Goal: Information Seeking & Learning: Find specific fact

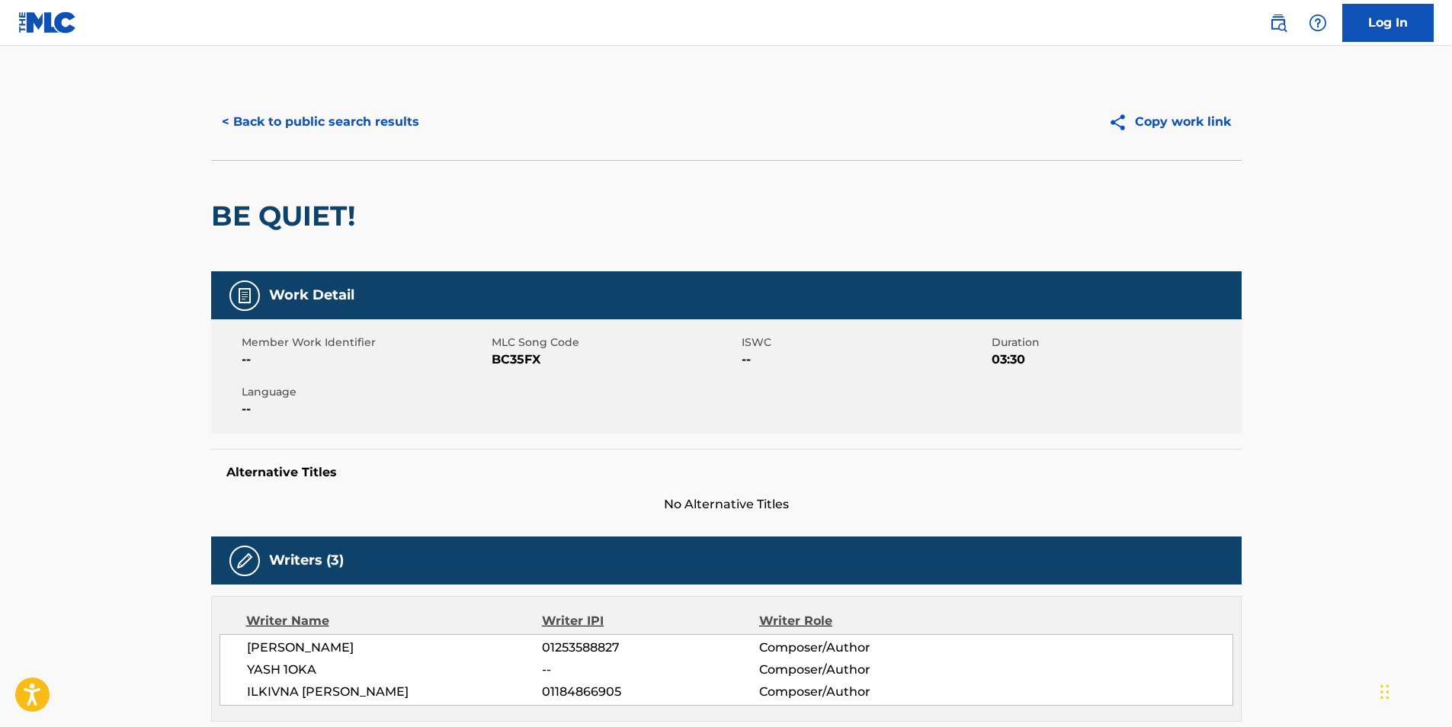
click at [304, 130] on button "< Back to public search results" at bounding box center [320, 122] width 219 height 38
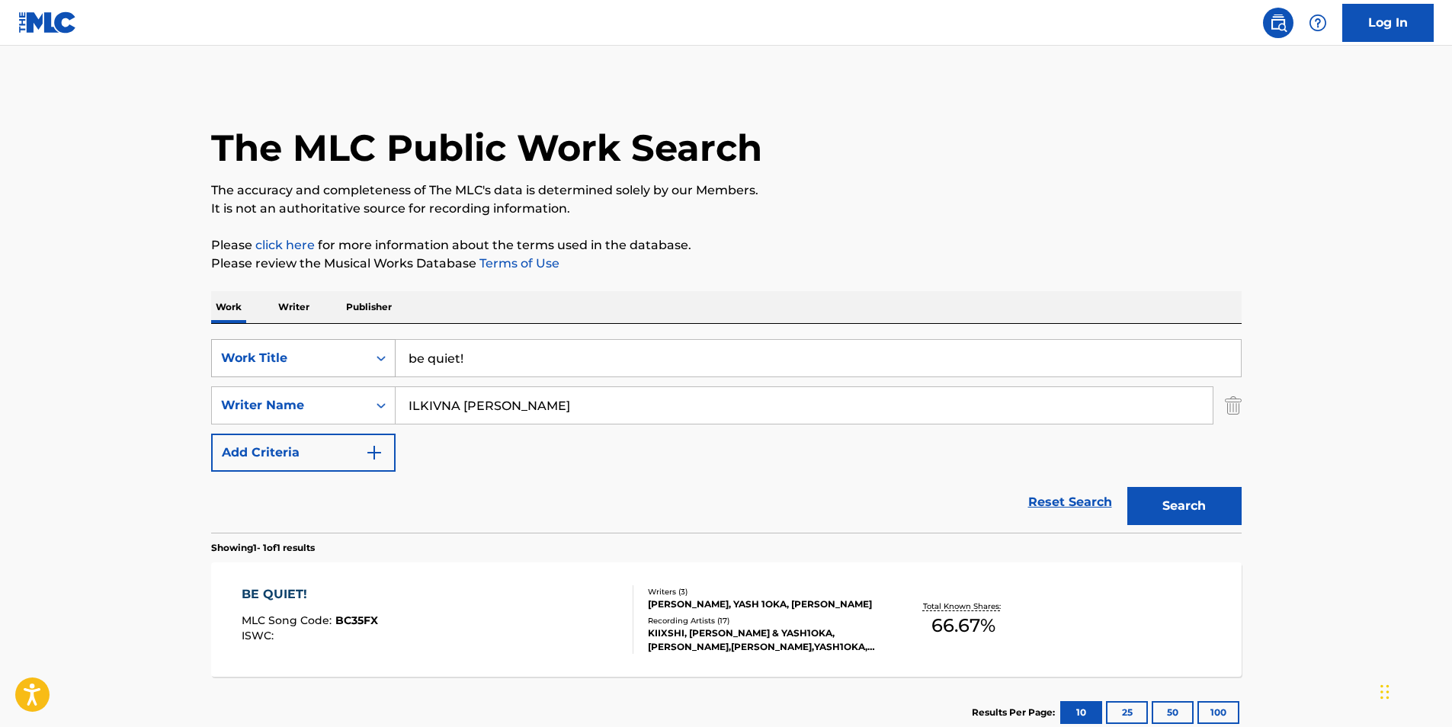
paste input "Rolacks's"
drag, startPoint x: 551, startPoint y: 354, endPoint x: 311, endPoint y: 357, distance: 240.2
click at [311, 357] on div "SearchWithCriteria06242adc-5234-465a-af24-da331f7d9561 Work Title Rolacks's" at bounding box center [726, 358] width 1031 height 38
type input "Rolacks's"
click at [969, 207] on p "It is not an authoritative source for recording information." at bounding box center [726, 209] width 1031 height 18
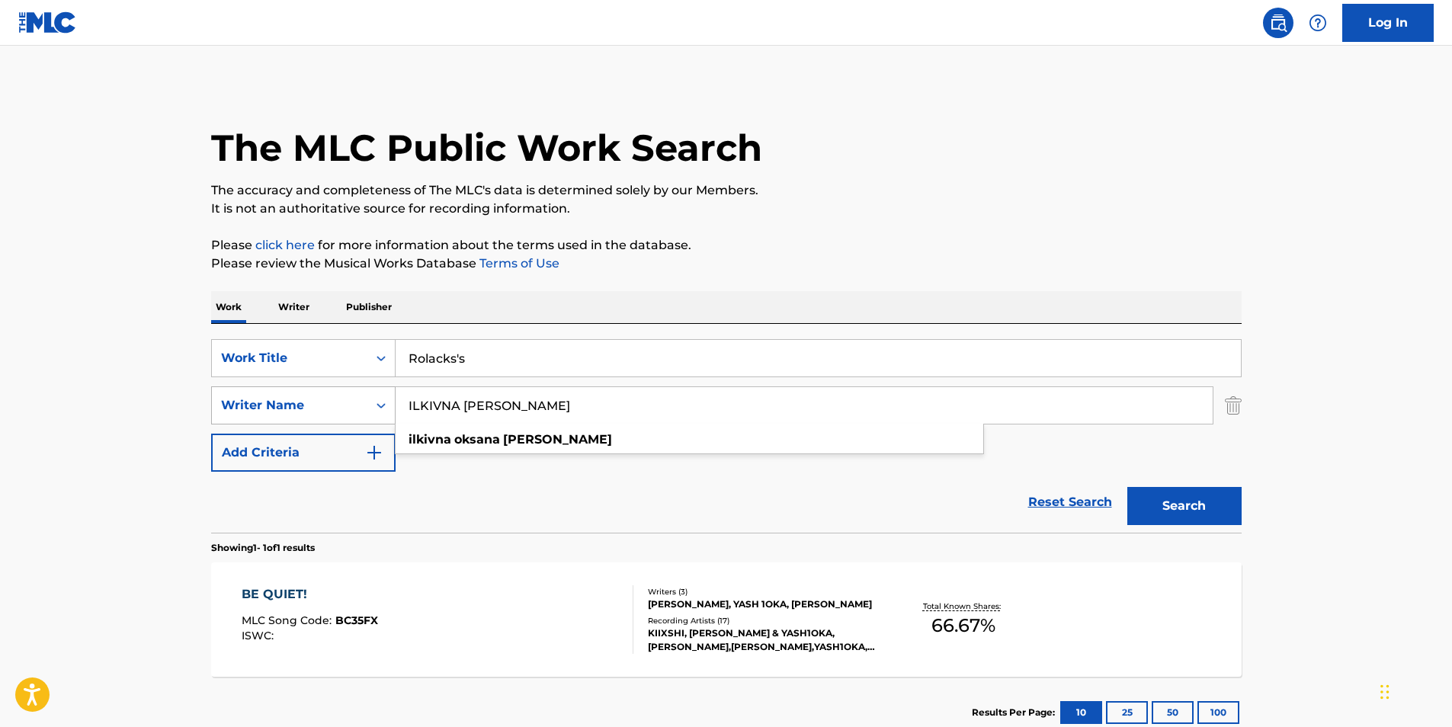
drag, startPoint x: 624, startPoint y: 409, endPoint x: 369, endPoint y: 388, distance: 256.2
click at [233, 424] on div "SearchWithCriteriaee7b5ea0-3982-4381-8afb-4f4335f99e24 Writer Name [PERSON_NAME…" at bounding box center [726, 406] width 1031 height 38
paste input "Camoflauge Monk"
type input "Camoflauge Monk"
click at [797, 259] on p "Please review the Musical Works Database Terms of Use" at bounding box center [726, 264] width 1031 height 18
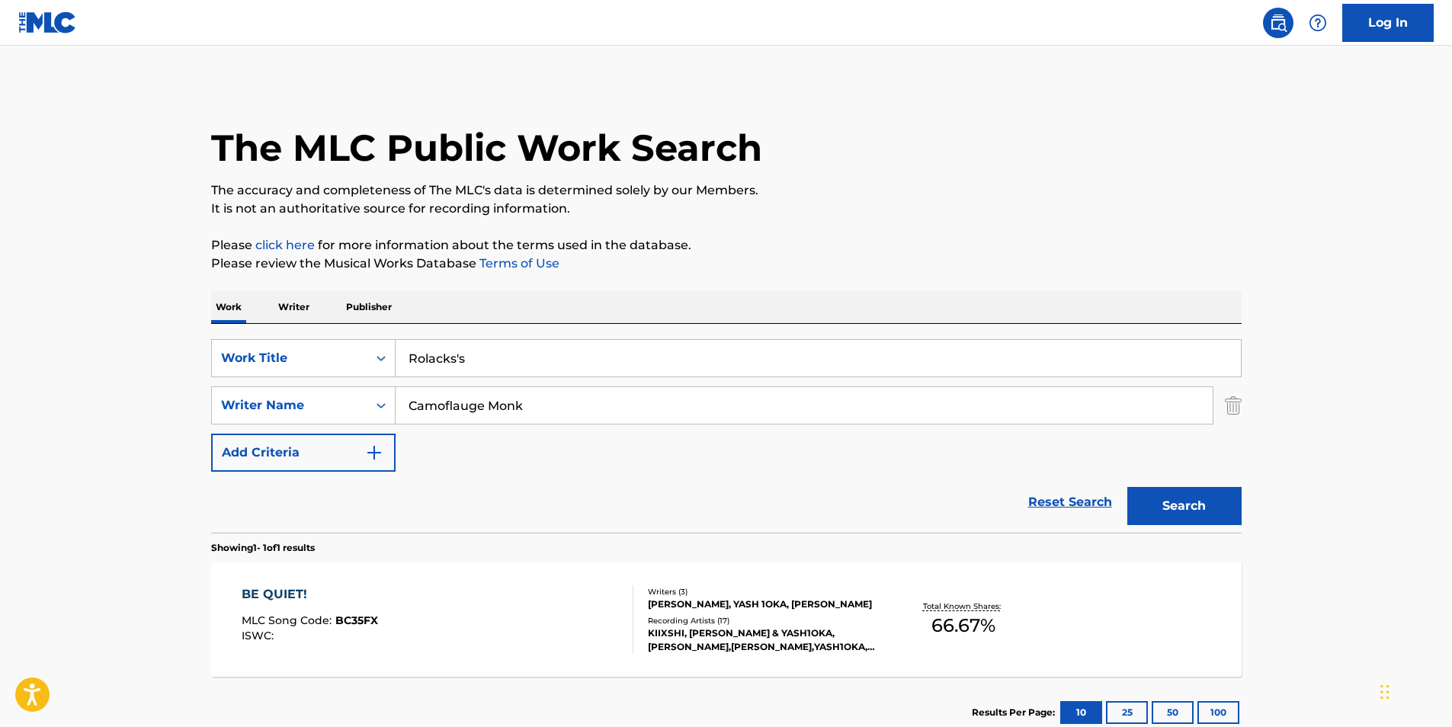
click at [1084, 618] on div "BE QUIET! MLC Song Code : BC35FX ISWC : Writers ( 3 ) [PERSON_NAME], YASH 1OKA,…" at bounding box center [726, 620] width 1031 height 114
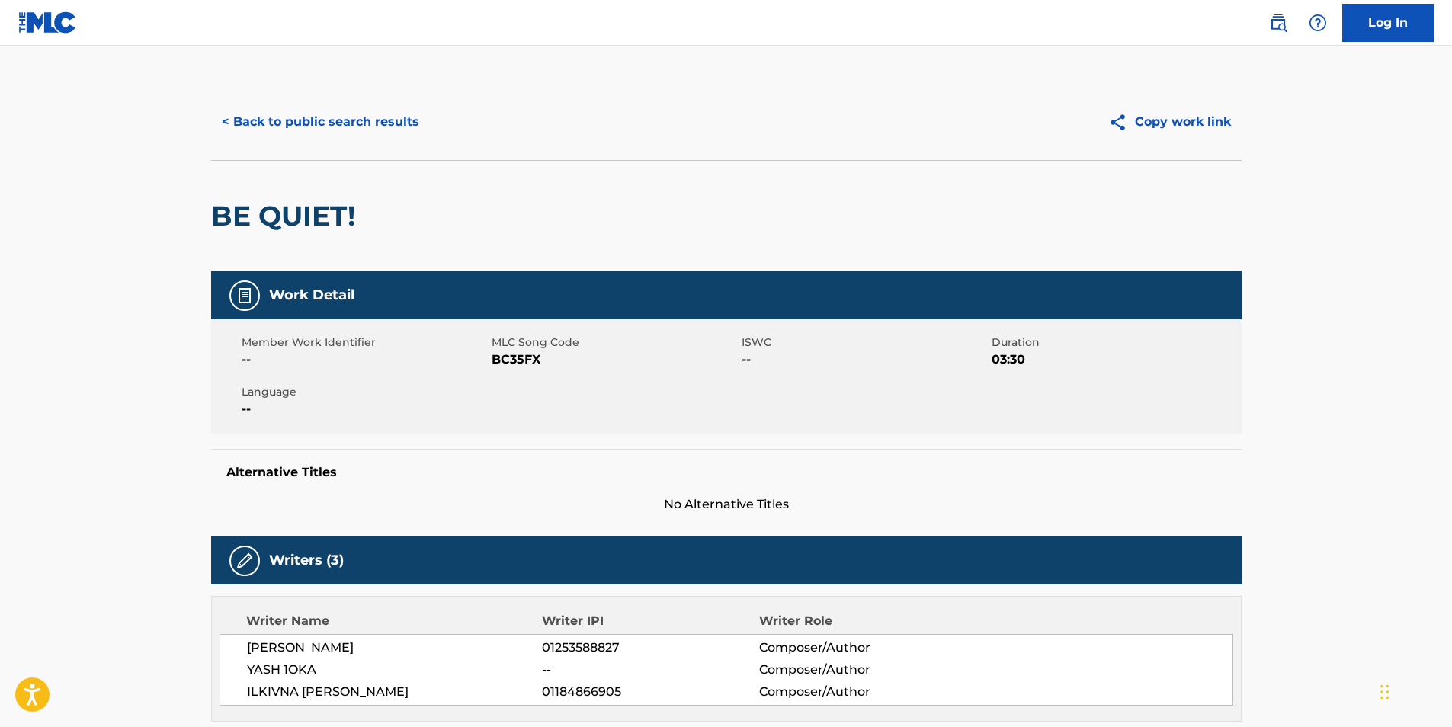
click at [258, 114] on button "< Back to public search results" at bounding box center [320, 122] width 219 height 38
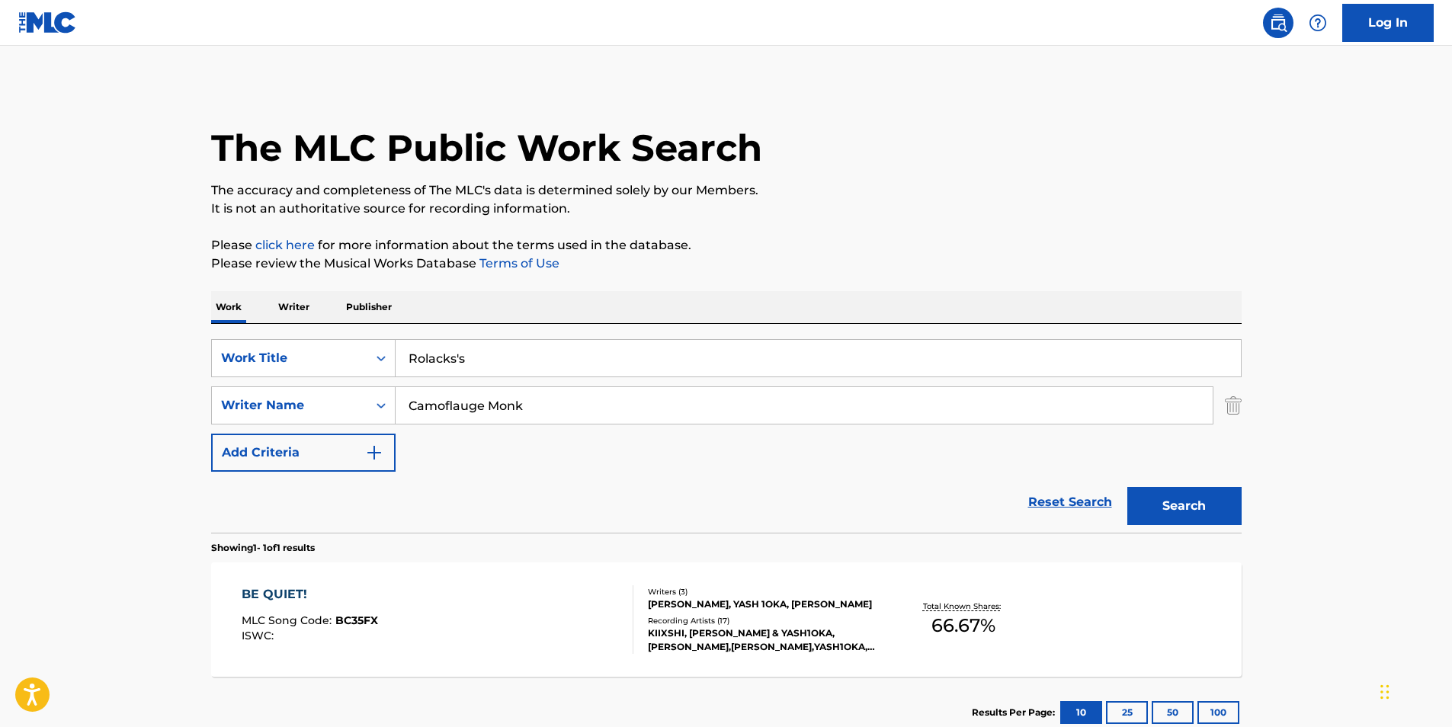
click at [1239, 505] on button "Search" at bounding box center [1185, 506] width 114 height 38
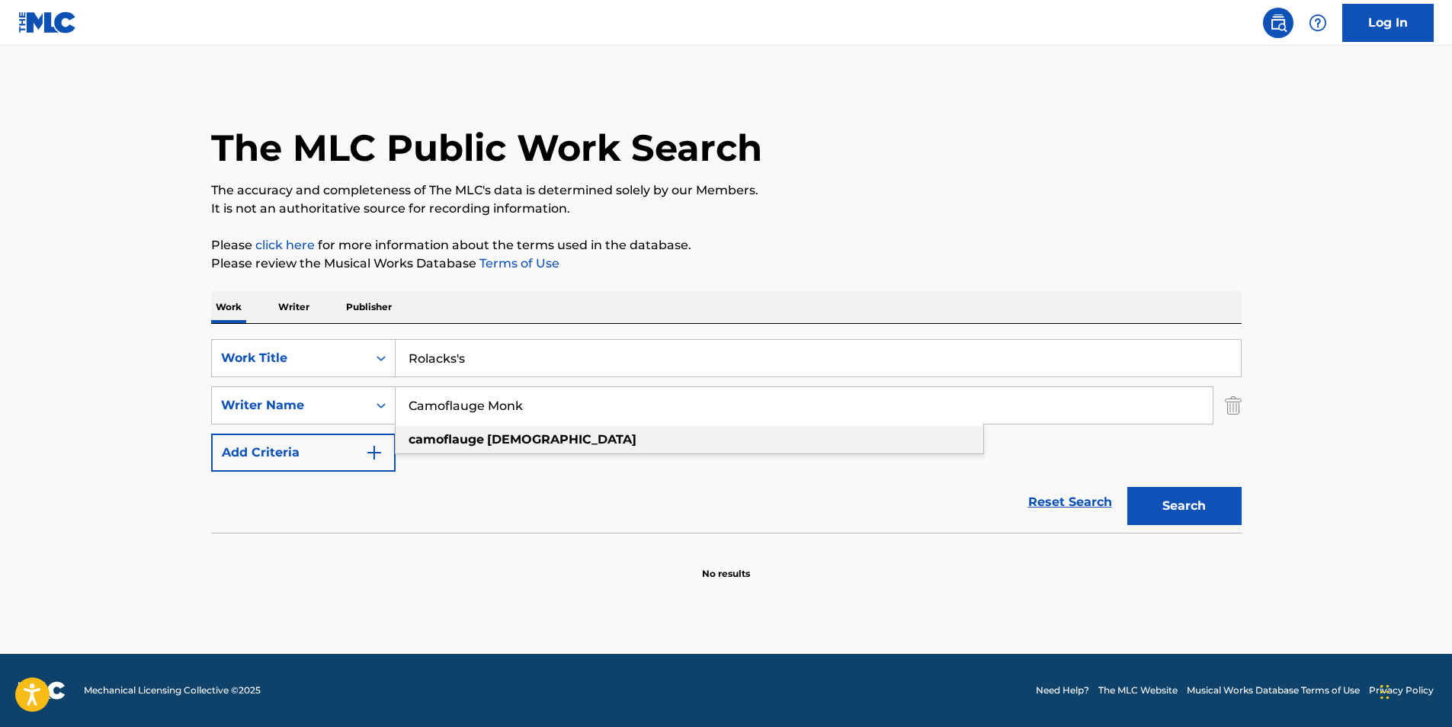
paste input "orey [PERSON_NAME]"
drag, startPoint x: 613, startPoint y: 419, endPoint x: 228, endPoint y: 469, distance: 388.3
click at [223, 469] on div "SearchWithCriteria06242adc-5234-465a-af24-da331f7d9561 Work Title Rolacks's Sea…" at bounding box center [726, 405] width 1031 height 133
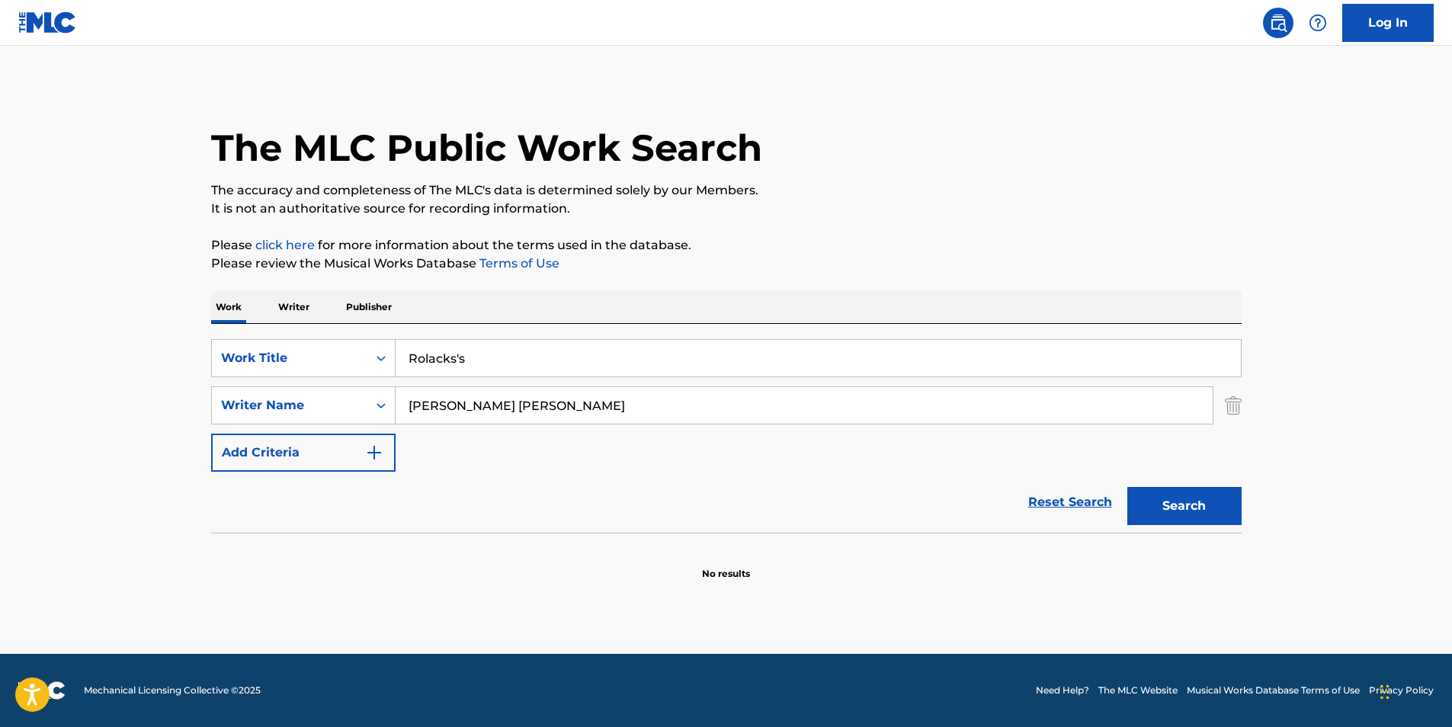
click at [910, 226] on div "The MLC Public Work Search The accuracy and completeness of The MLC's data is d…" at bounding box center [726, 332] width 1067 height 497
click at [1183, 492] on button "Search" at bounding box center [1185, 506] width 114 height 38
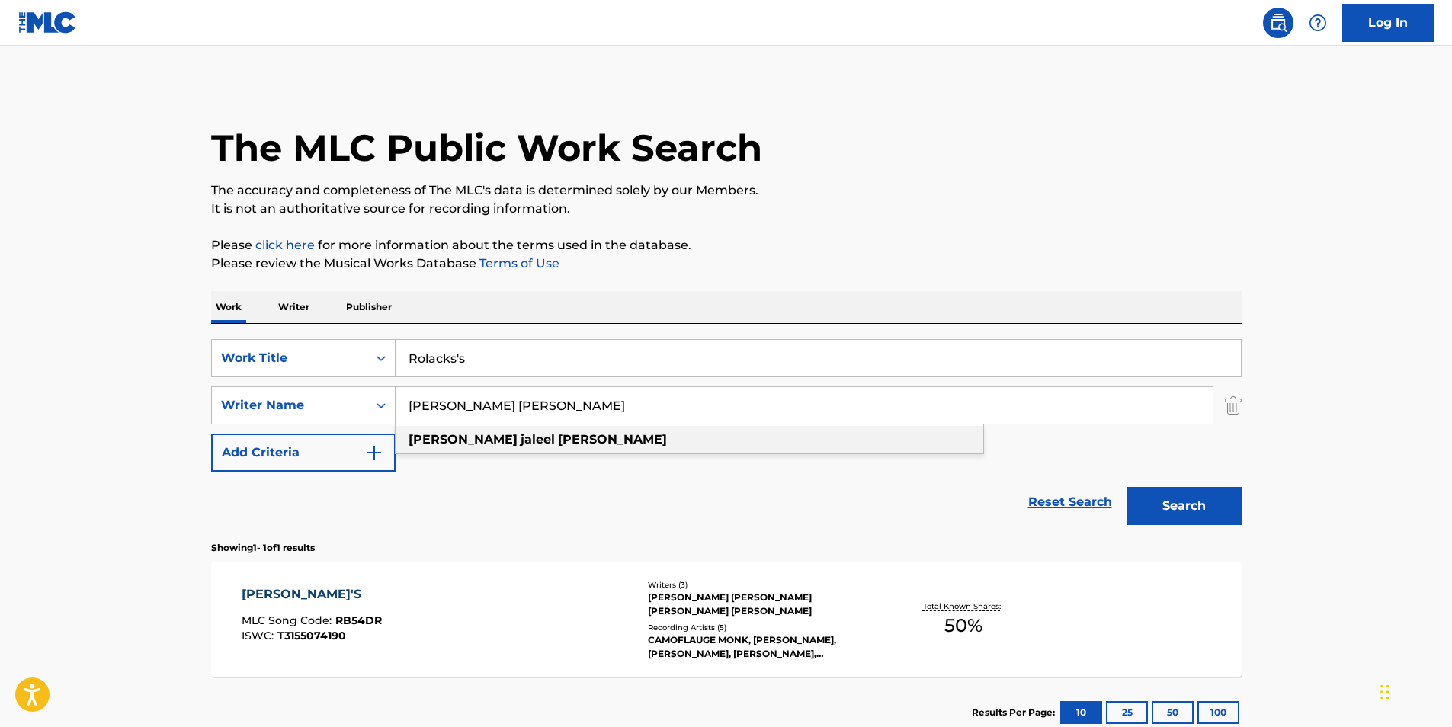
drag, startPoint x: 627, startPoint y: 421, endPoint x: 287, endPoint y: 464, distance: 341.9
click at [287, 464] on div "SearchWithCriteria06242adc-5234-465a-af24-da331f7d9561 Work Title Rolacks's Sea…" at bounding box center [726, 405] width 1031 height 133
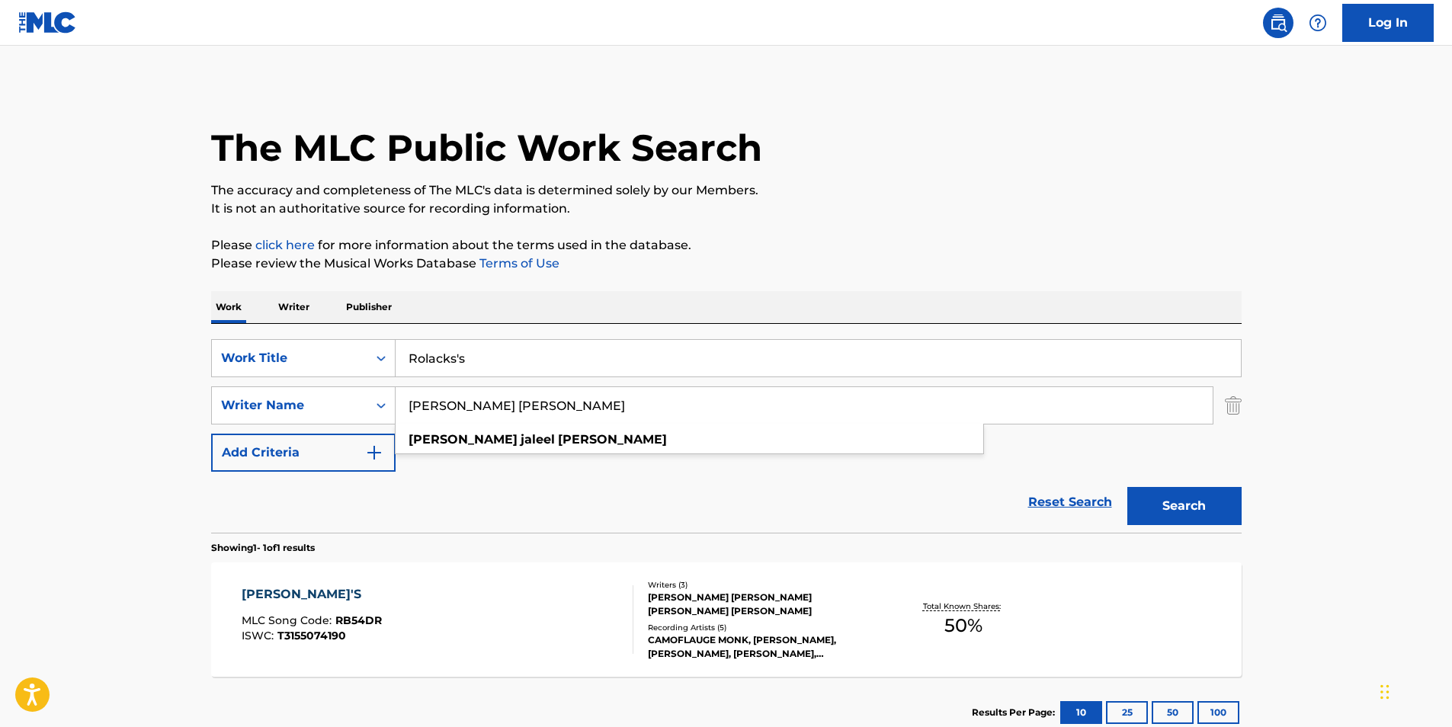
paste input "[PERSON_NAME] [PERSON_NAME]"
click at [814, 268] on p "Please review the Musical Works Database Terms of Use" at bounding box center [726, 264] width 1031 height 18
drag, startPoint x: 585, startPoint y: 406, endPoint x: 242, endPoint y: 453, distance: 347.0
click at [232, 455] on div "SearchWithCriteria06242adc-5234-465a-af24-da331f7d9561 Work Title Rolacks's Sea…" at bounding box center [726, 405] width 1031 height 133
click at [784, 274] on div "The MLC Public Work Search The accuracy and completeness of The MLC's data is d…" at bounding box center [726, 416] width 1067 height 665
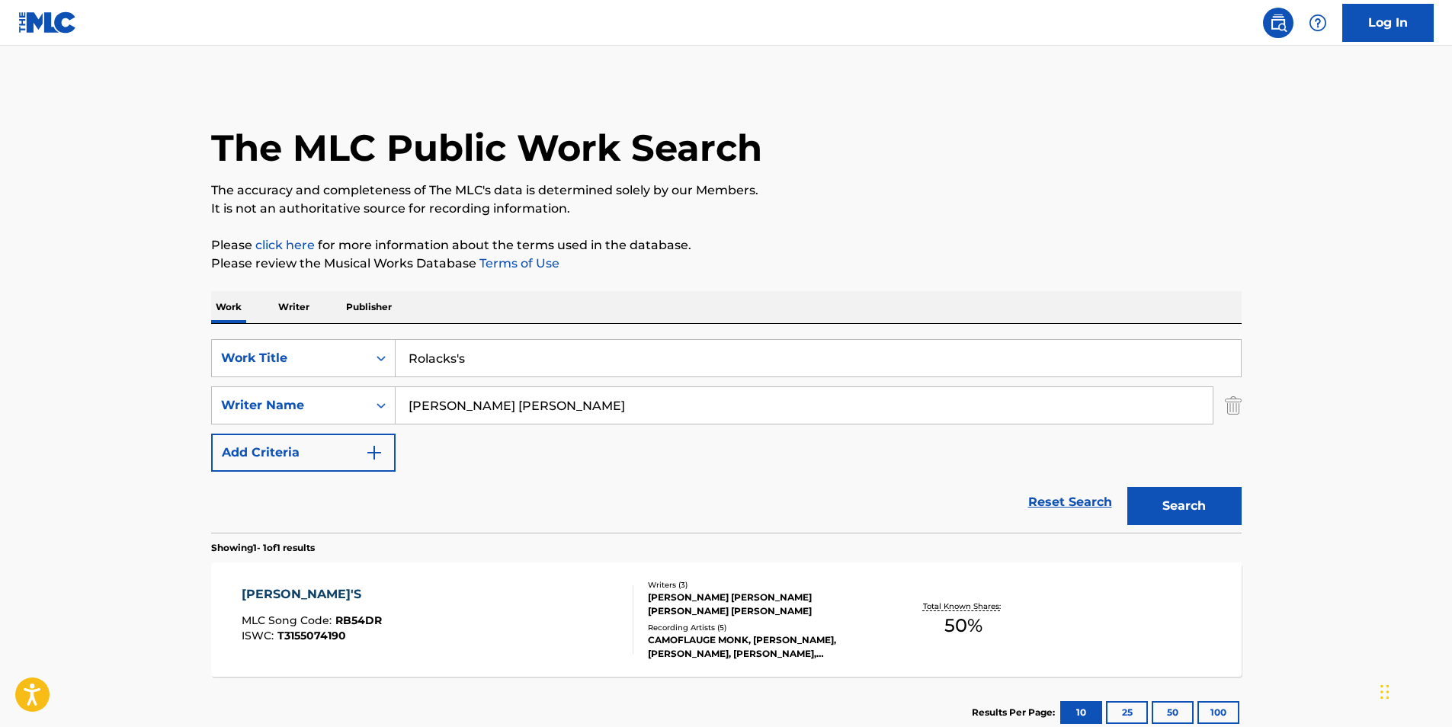
click at [1198, 507] on button "Search" at bounding box center [1185, 506] width 114 height 38
drag, startPoint x: 412, startPoint y: 406, endPoint x: 350, endPoint y: 416, distance: 63.3
click at [347, 416] on div "SearchWithCriteriaee7b5ea0-3982-4381-8afb-4f4335f99e24 Writer Name [PERSON_NAME…" at bounding box center [726, 406] width 1031 height 38
paste input "[PERSON_NAME]"
type input "[PERSON_NAME]"
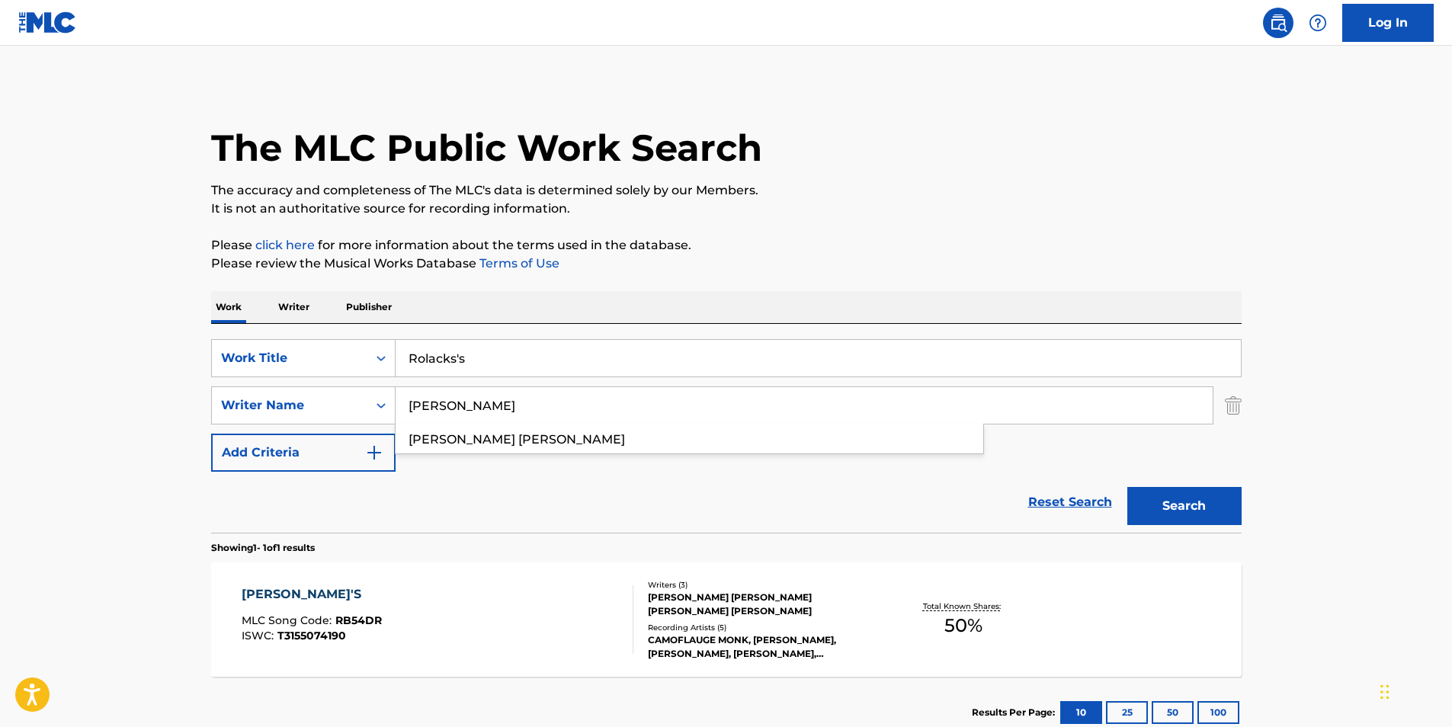
click at [873, 235] on div "The MLC Public Work Search The accuracy and completeness of The MLC's data is d…" at bounding box center [726, 416] width 1067 height 665
click at [1198, 500] on button "Search" at bounding box center [1185, 506] width 114 height 38
click at [1128, 487] on button "Search" at bounding box center [1185, 506] width 114 height 38
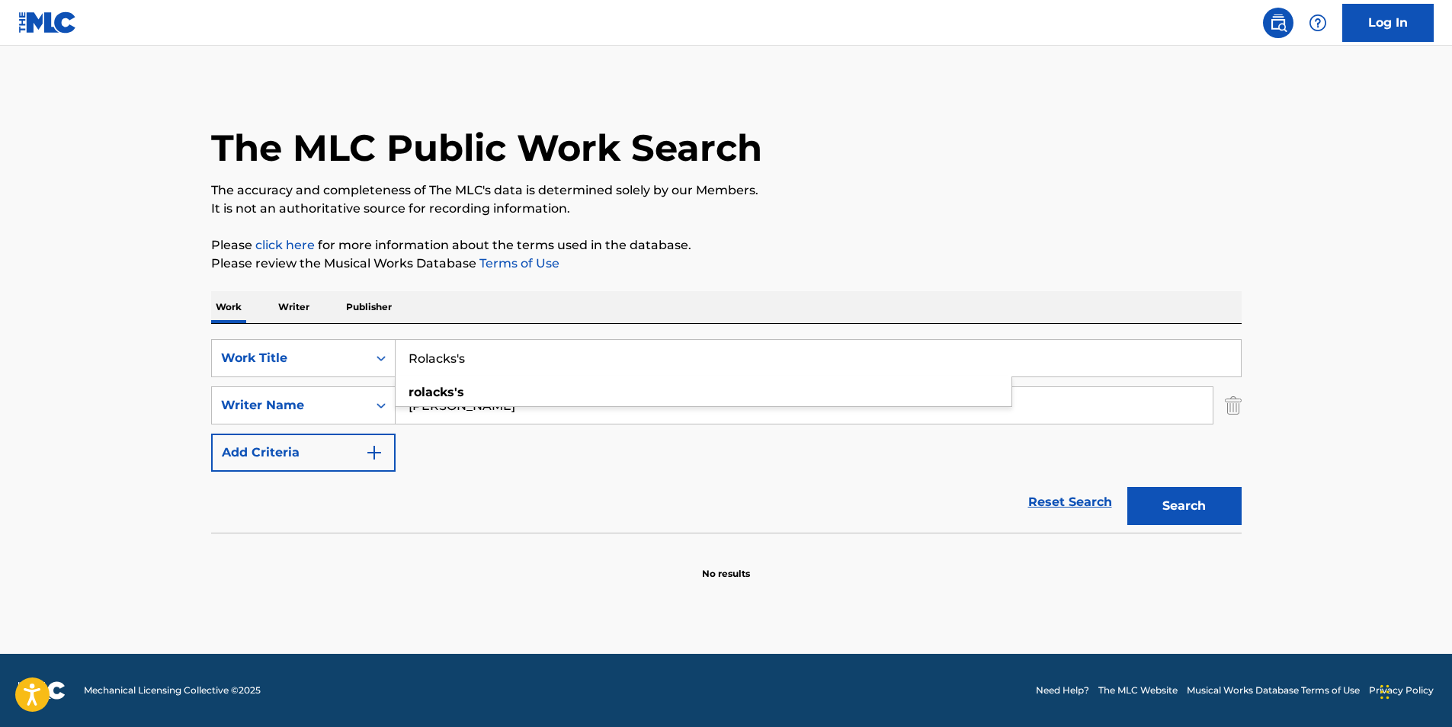
type input "Rolacks's"
click at [1128, 487] on button "Search" at bounding box center [1185, 506] width 114 height 38
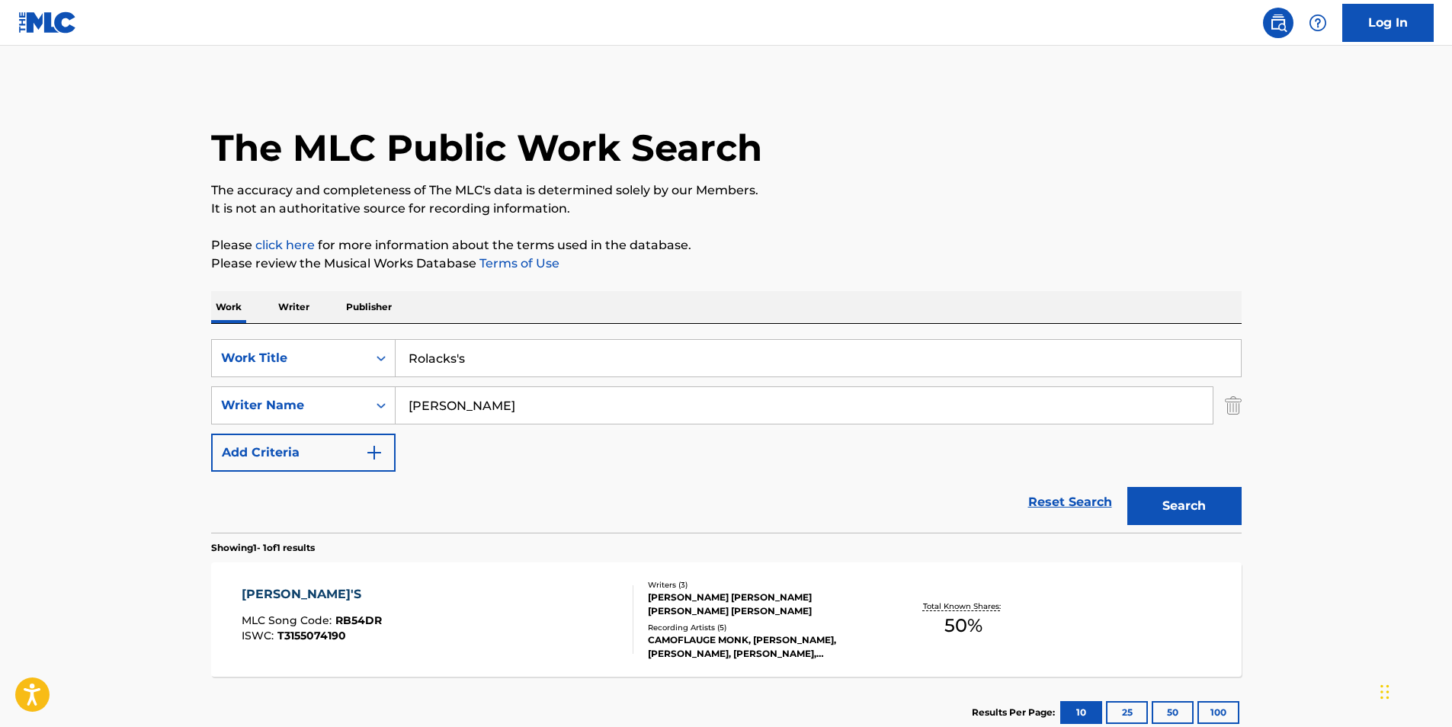
click at [444, 612] on div "[PERSON_NAME]'S MLC Song Code : RB54DR ISWC : T3155074190" at bounding box center [438, 619] width 392 height 69
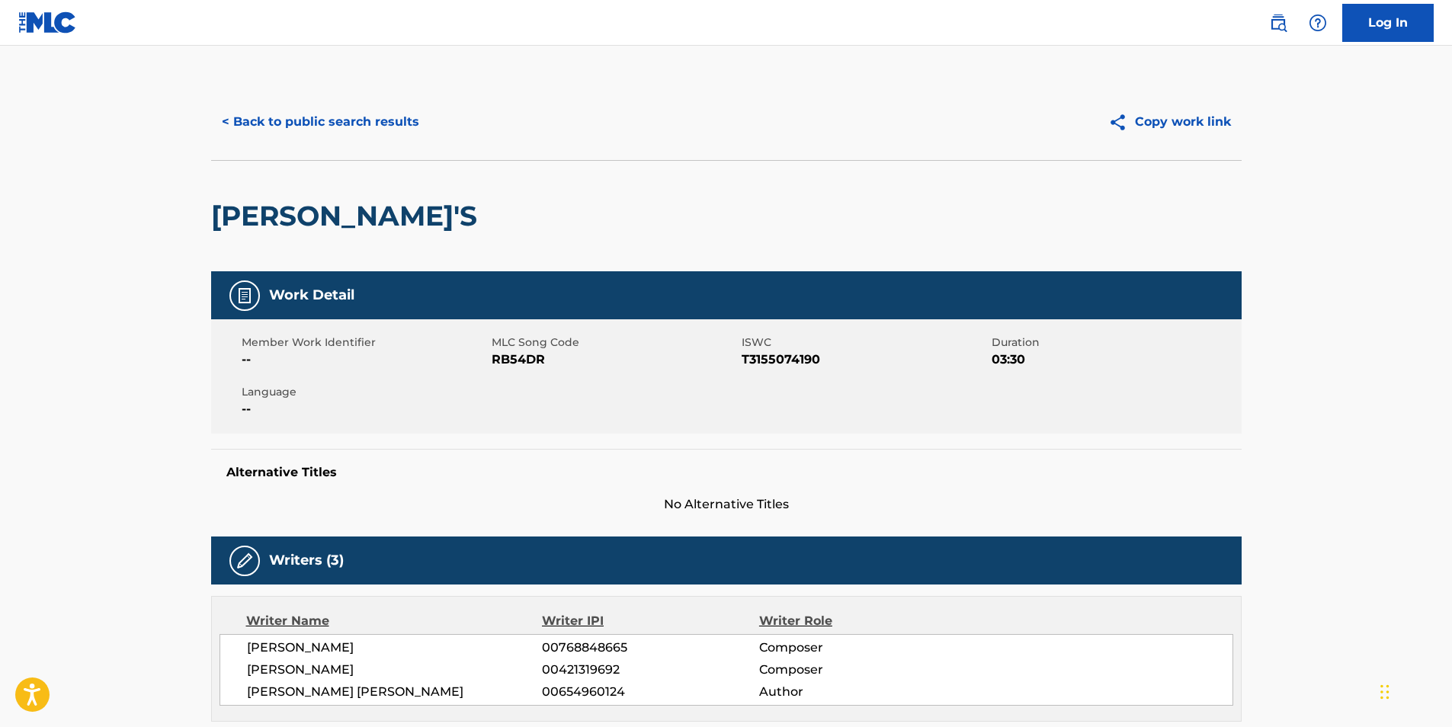
click at [262, 135] on button "< Back to public search results" at bounding box center [320, 122] width 219 height 38
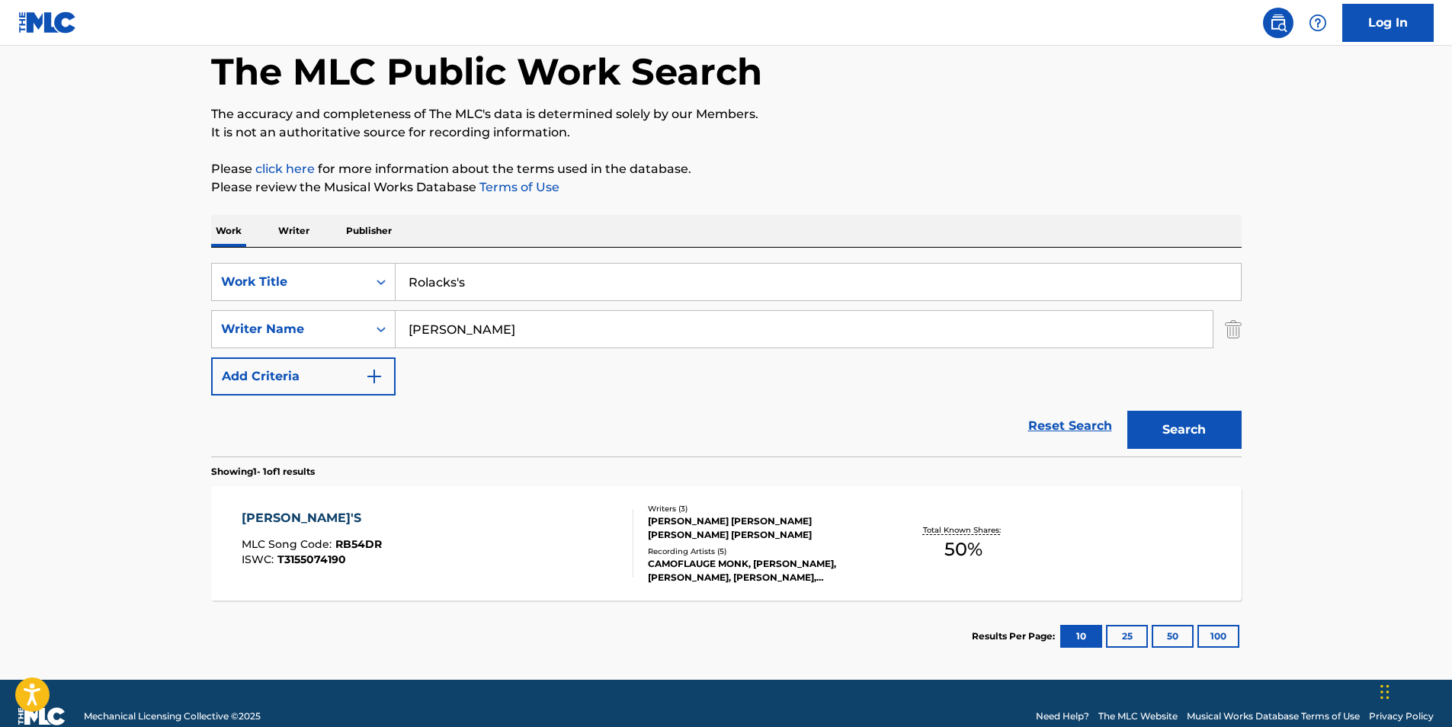
scroll to position [102, 0]
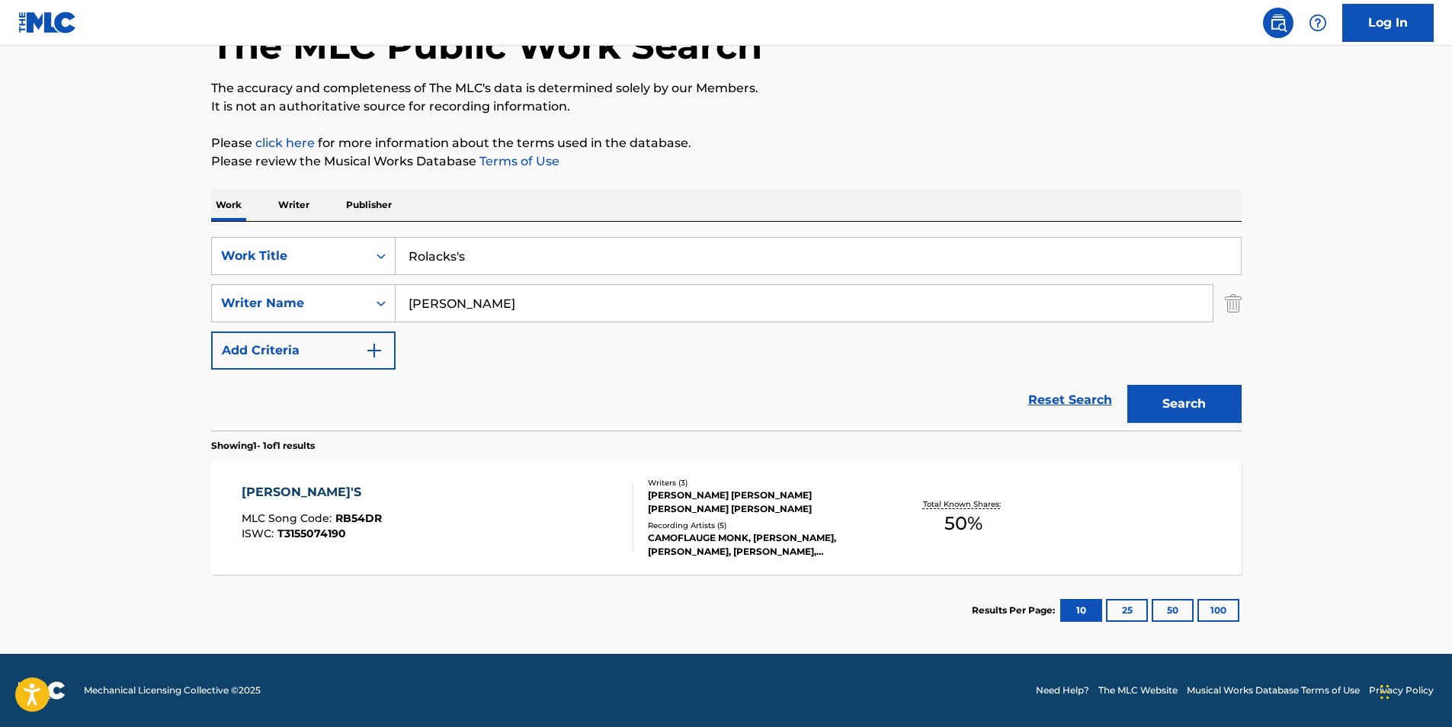
click at [427, 499] on div "[PERSON_NAME]'S MLC Song Code : RB54DR ISWC : T3155074190" at bounding box center [438, 517] width 392 height 69
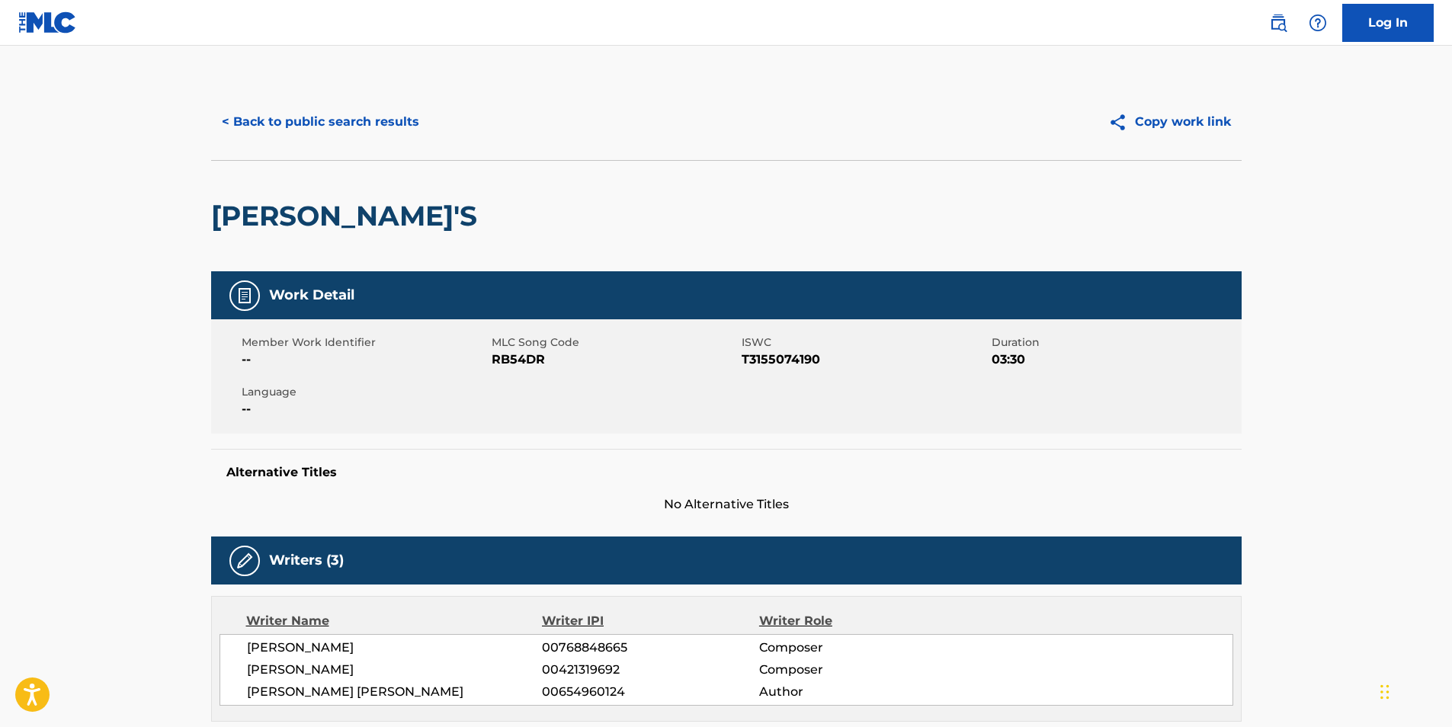
click at [268, 118] on button "< Back to public search results" at bounding box center [320, 122] width 219 height 38
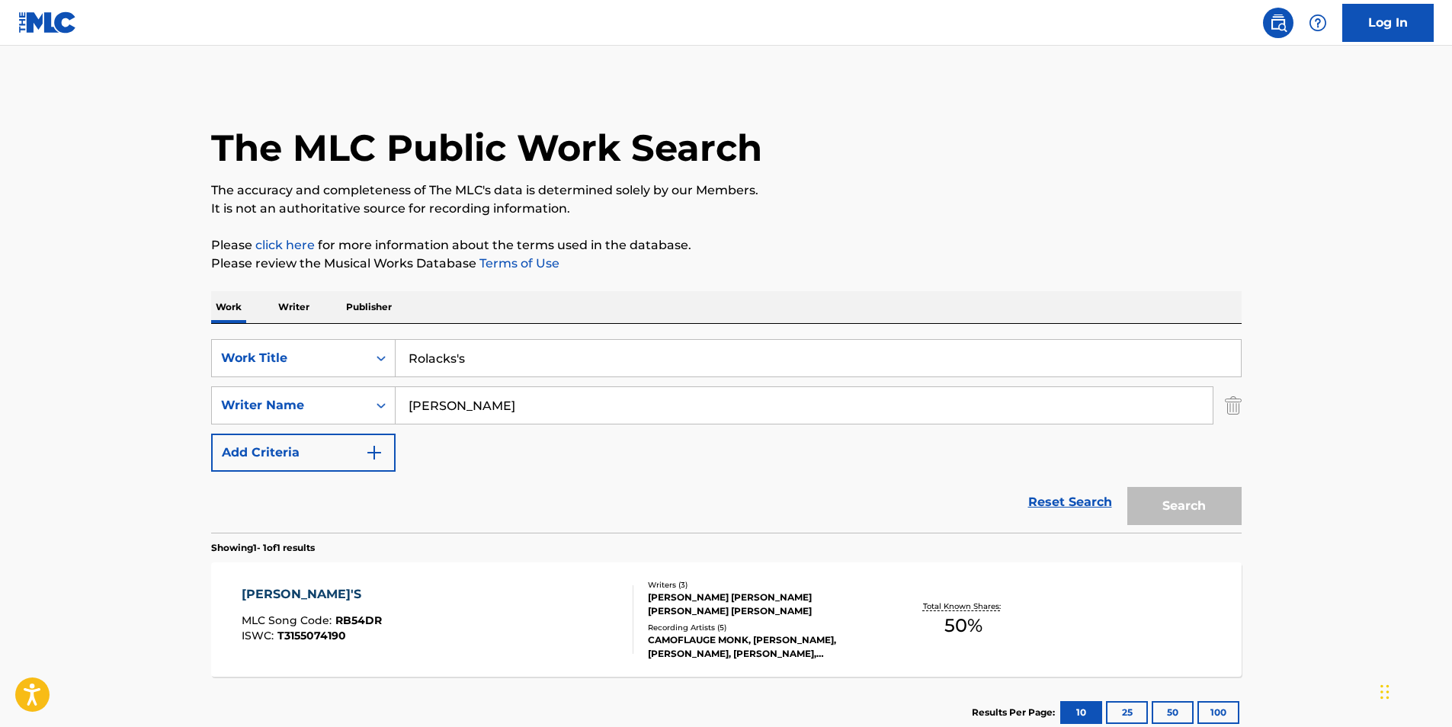
scroll to position [15, 0]
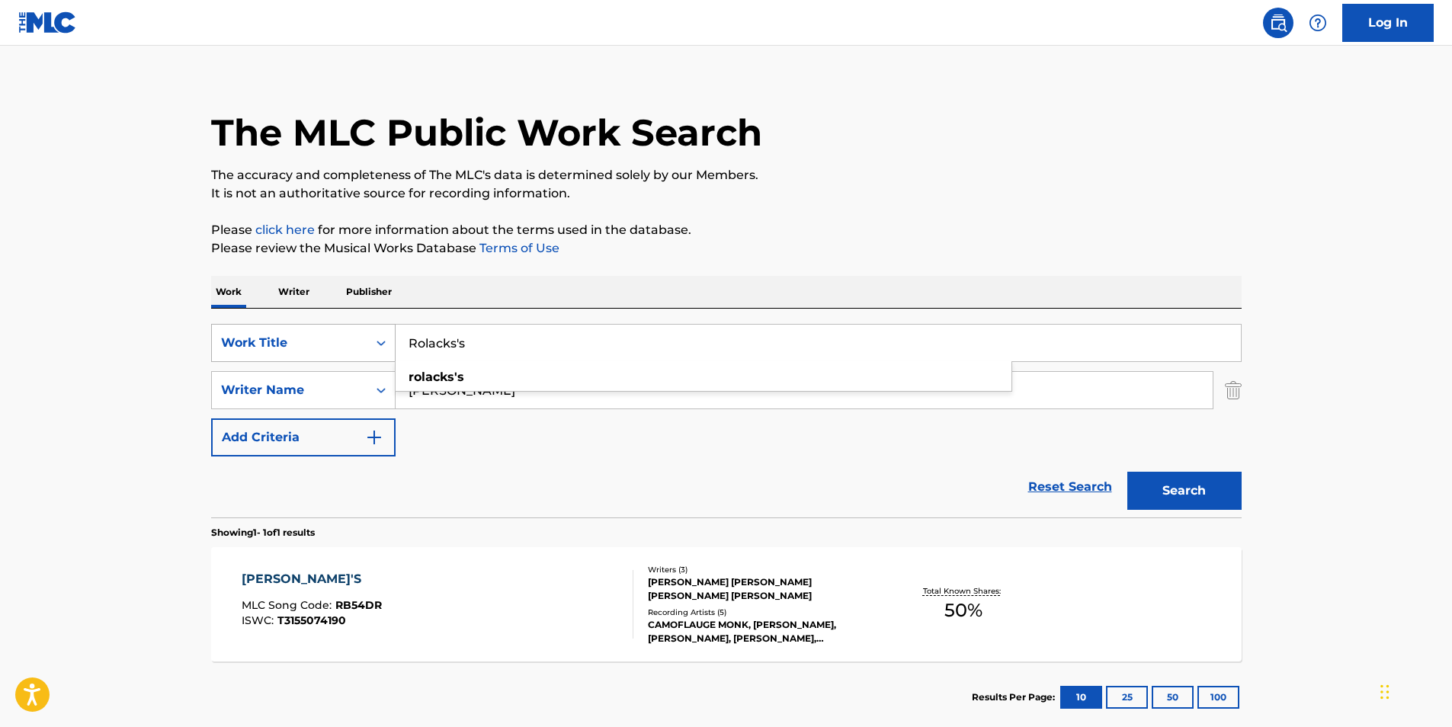
drag, startPoint x: 503, startPoint y: 335, endPoint x: 326, endPoint y: 338, distance: 177.7
click at [328, 338] on div "SearchWithCriteria06242adc-5234-465a-af24-da331f7d9561 Work Title Rolacks's rol…" at bounding box center [726, 343] width 1031 height 38
paste input "ALIEN ATTACK"
type input "ALIEN ATTACK"
drag, startPoint x: 911, startPoint y: 279, endPoint x: 728, endPoint y: 216, distance: 193.6
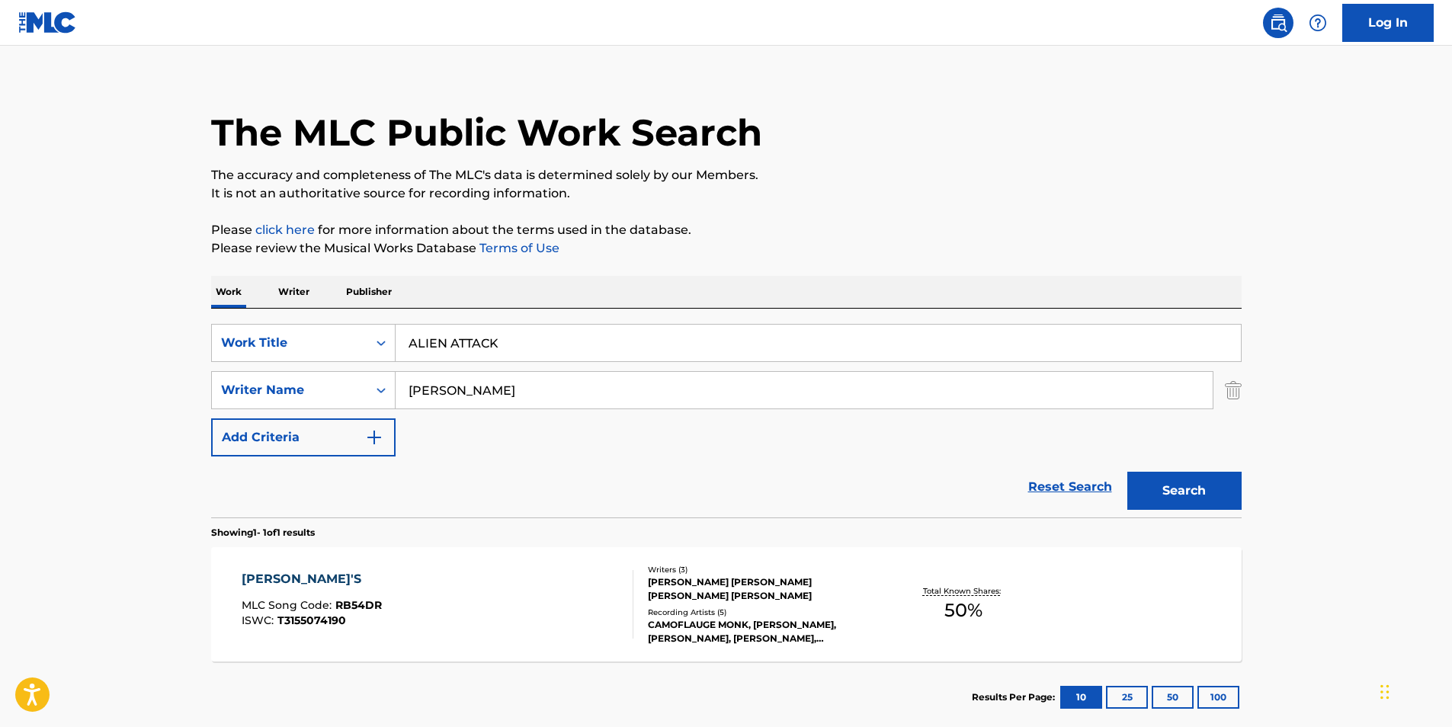
click at [913, 278] on div "Work Writer Publisher" at bounding box center [726, 292] width 1031 height 32
drag, startPoint x: 619, startPoint y: 375, endPoint x: 126, endPoint y: 407, distance: 494.3
click at [126, 407] on main "The MLC Public Work Search The accuracy and completeness of The MLC's data is d…" at bounding box center [726, 385] width 1452 height 711
paste input "DJ LA Beat"
click at [756, 206] on div "The MLC Public Work Search The accuracy and completeness of The MLC's data is d…" at bounding box center [726, 401] width 1067 height 665
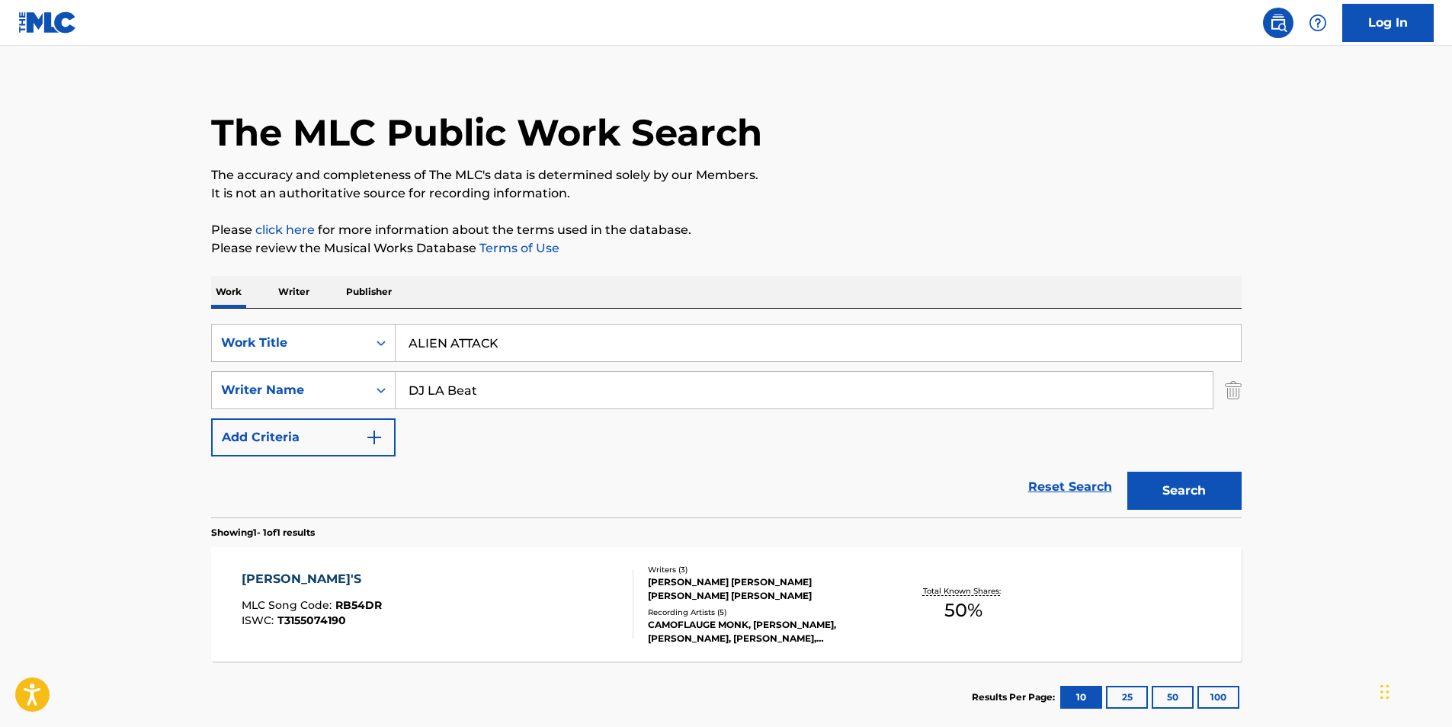
click at [1173, 489] on button "Search" at bounding box center [1185, 491] width 114 height 38
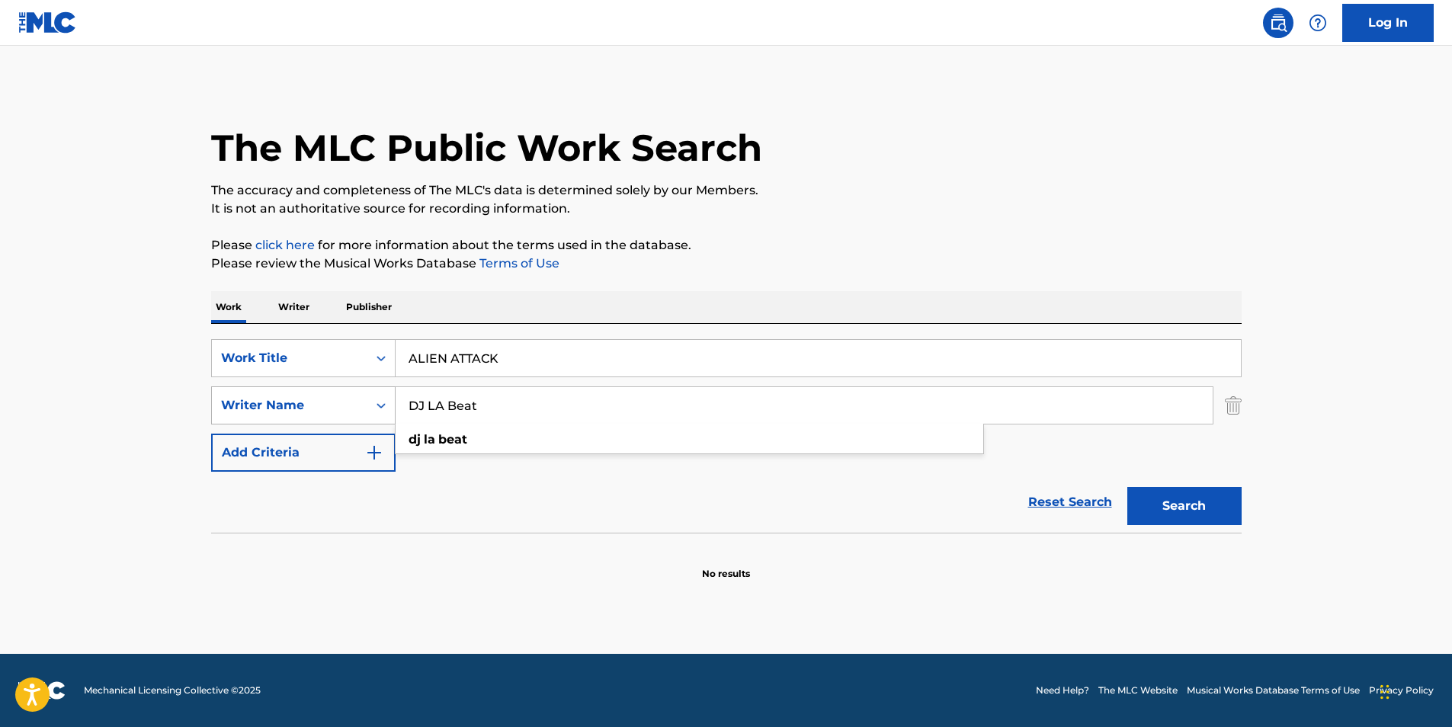
drag, startPoint x: 558, startPoint y: 408, endPoint x: 367, endPoint y: 422, distance: 191.1
click at [367, 422] on div "SearchWithCriteriaee7b5ea0-3982-4381-8afb-4f4335f99e24 Writer Name DJ LA Beat d…" at bounding box center [726, 406] width 1031 height 38
paste input "[PERSON_NAME]"
click at [775, 170] on div "The MLC Public Work Search" at bounding box center [726, 139] width 1031 height 111
click at [1175, 500] on button "Search" at bounding box center [1185, 506] width 114 height 38
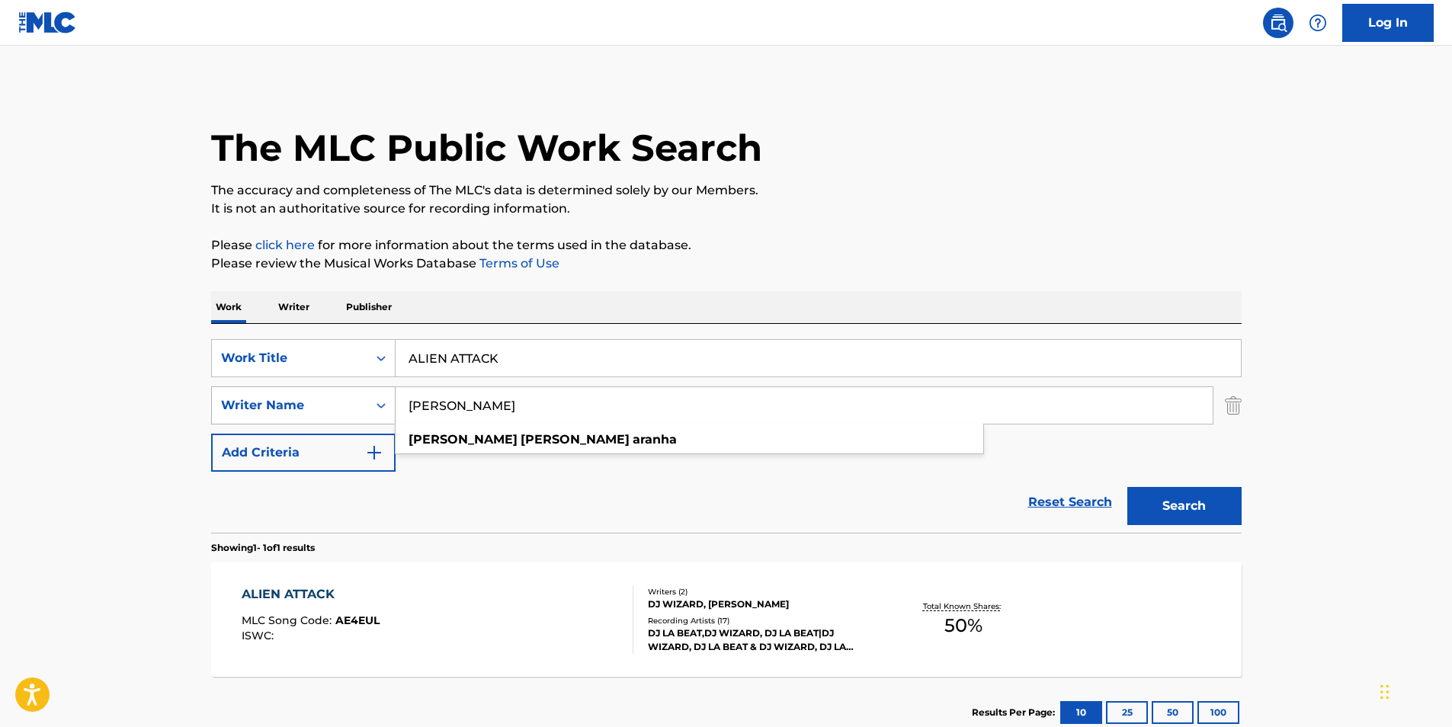
drag, startPoint x: 565, startPoint y: 405, endPoint x: 367, endPoint y: 405, distance: 197.5
click at [367, 405] on div "SearchWithCriteriaee7b5ea0-3982-4381-8afb-4f4335f99e24 Writer Name [PERSON_NAME…" at bounding box center [726, 406] width 1031 height 38
paste input "DJ WIZARD"
type input "DJ WIZARD"
click at [717, 238] on p "Please click here for more information about the terms used in the database." at bounding box center [726, 245] width 1031 height 18
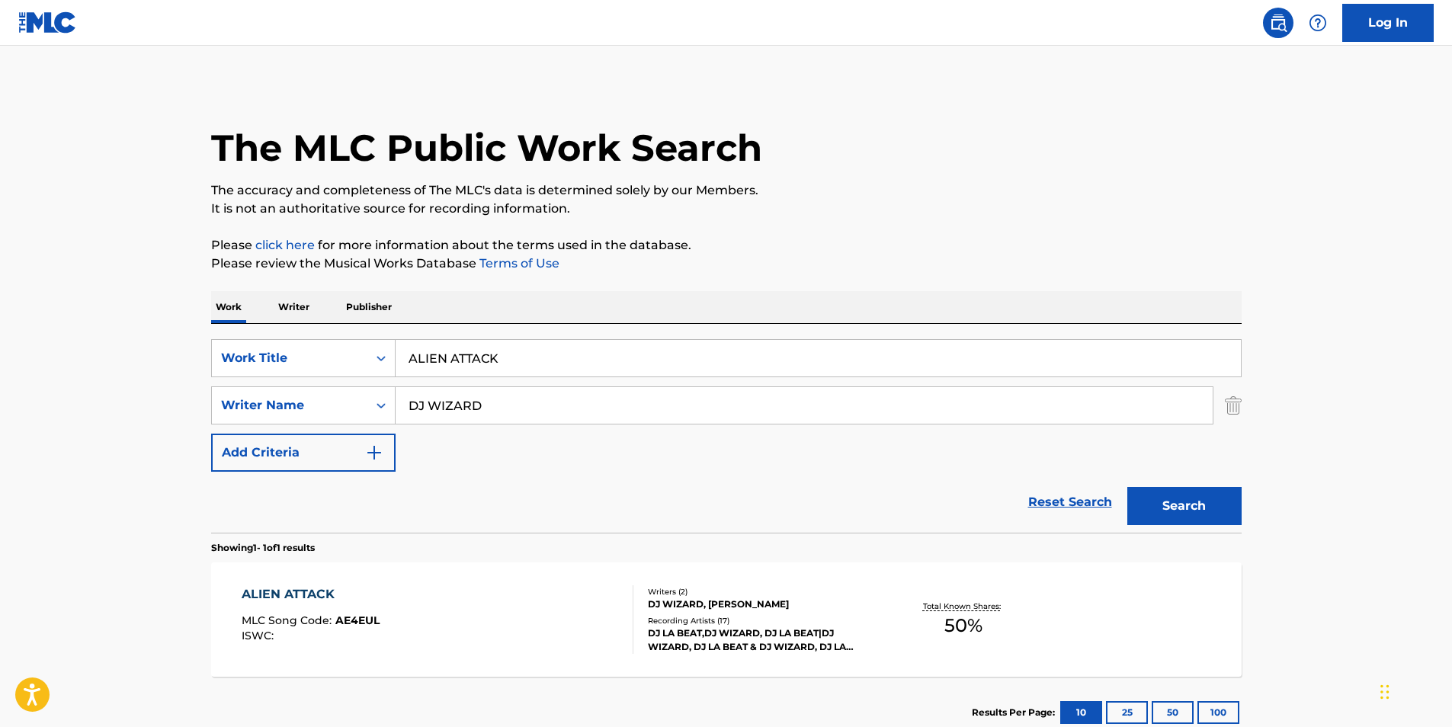
click at [1146, 503] on button "Search" at bounding box center [1185, 506] width 114 height 38
click at [546, 596] on div "ALIEN ATTACK MLC Song Code : AE4EUL ISWC :" at bounding box center [438, 619] width 392 height 69
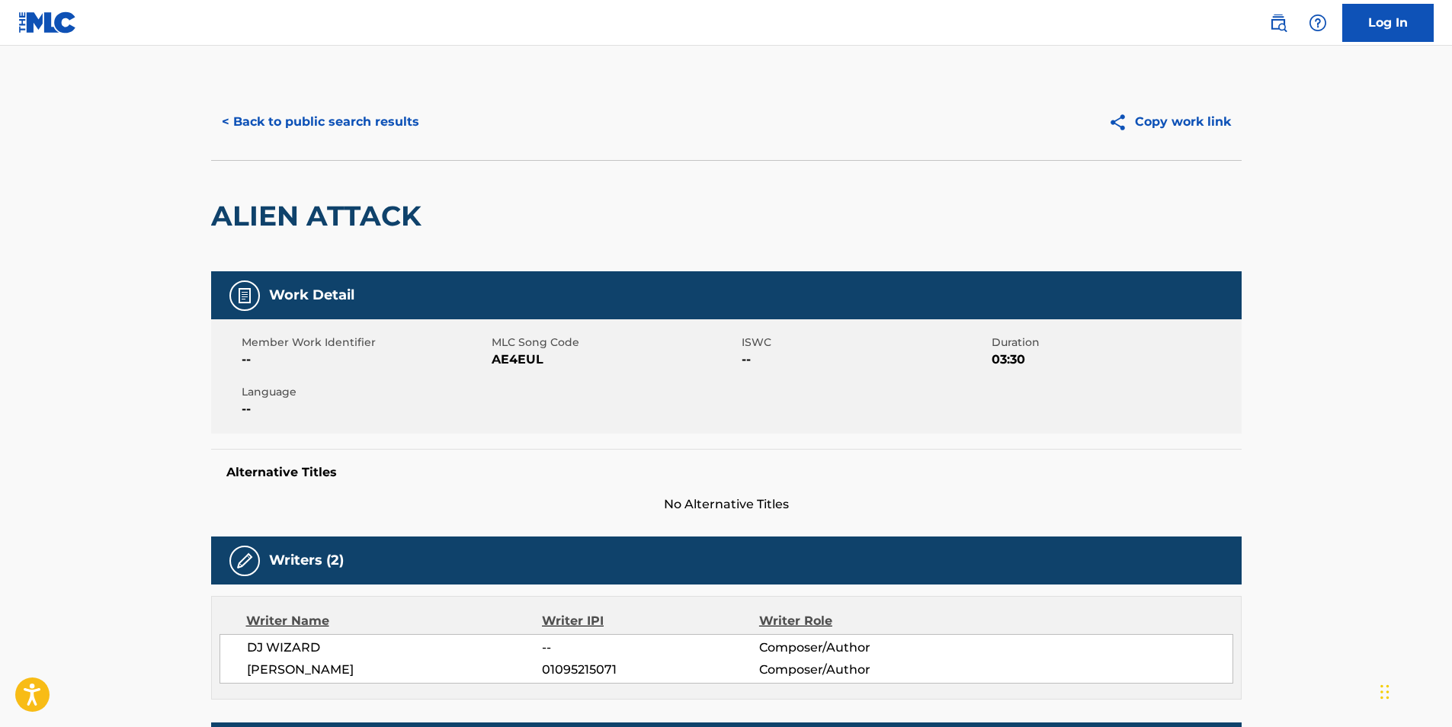
click at [283, 133] on button "< Back to public search results" at bounding box center [320, 122] width 219 height 38
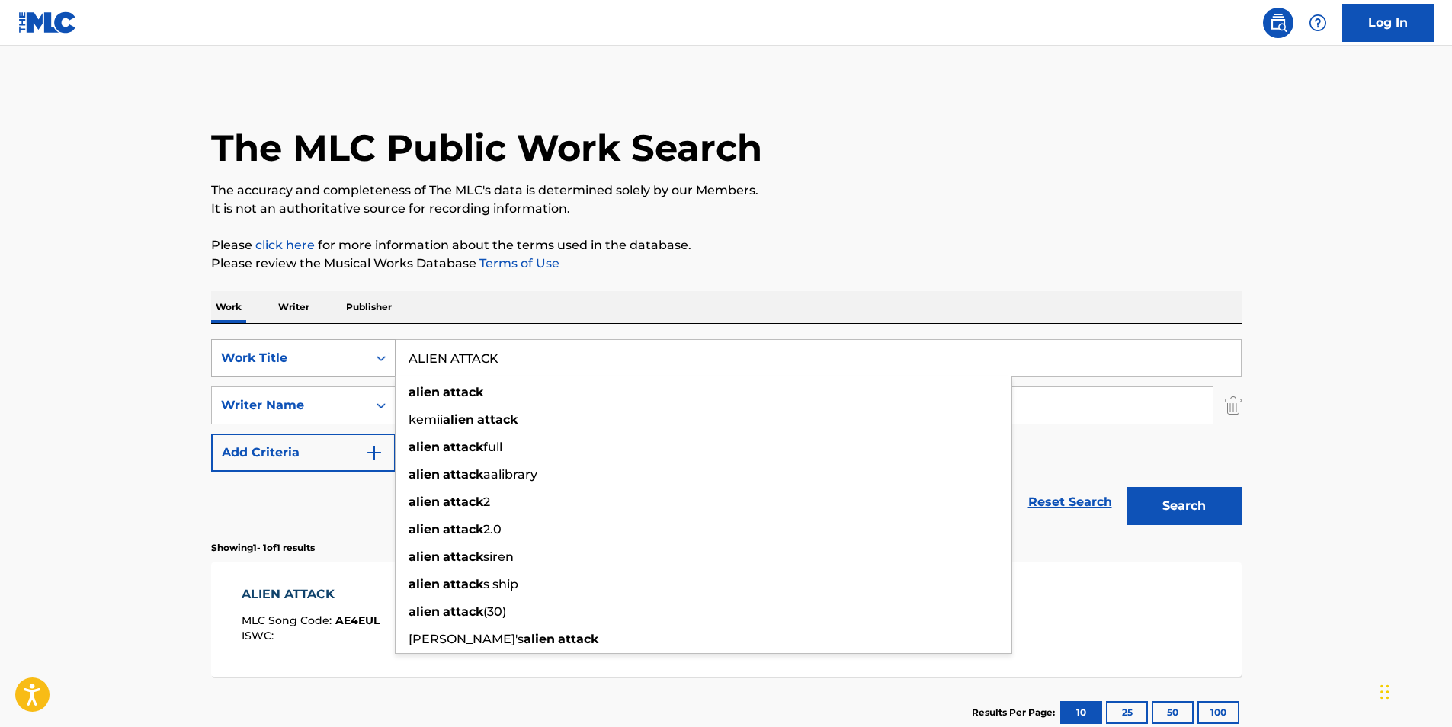
drag, startPoint x: 557, startPoint y: 368, endPoint x: 327, endPoint y: 374, distance: 229.5
click at [327, 374] on div "SearchWithCriteria06242adc-5234-465a-af24-da331f7d9561 Work Title ALIEN ATTACK …" at bounding box center [726, 358] width 1031 height 38
paste input "[GEOGRAPHIC_DATA]"
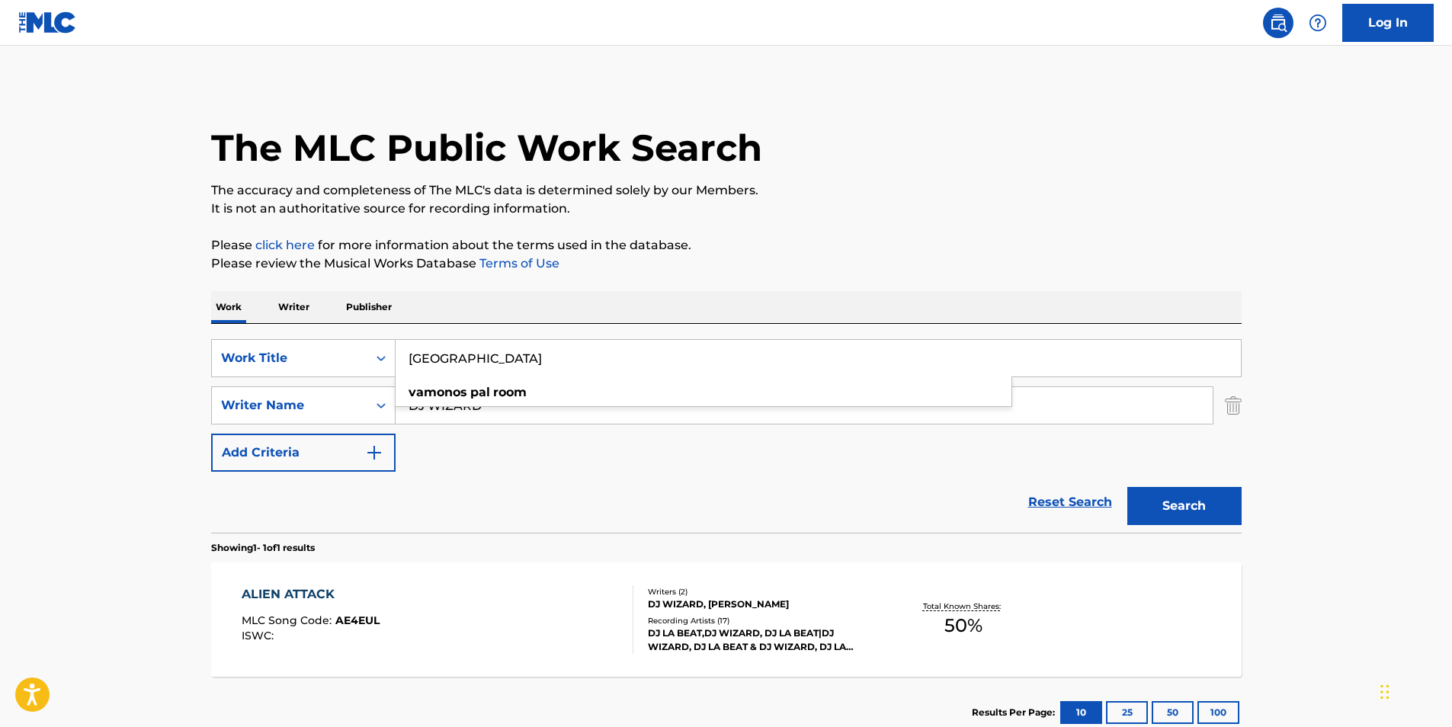
type input "[GEOGRAPHIC_DATA]"
drag, startPoint x: 1087, startPoint y: 247, endPoint x: 1083, endPoint y: 239, distance: 8.9
click at [1085, 245] on p "Please click here for more information about the terms used in the database." at bounding box center [726, 245] width 1031 height 18
drag, startPoint x: 509, startPoint y: 404, endPoint x: 426, endPoint y: 405, distance: 83.1
click at [377, 401] on div "SearchWithCriteriaee7b5ea0-3982-4381-8afb-4f4335f99e24 Writer Name DJ WIZARD dj…" at bounding box center [726, 406] width 1031 height 38
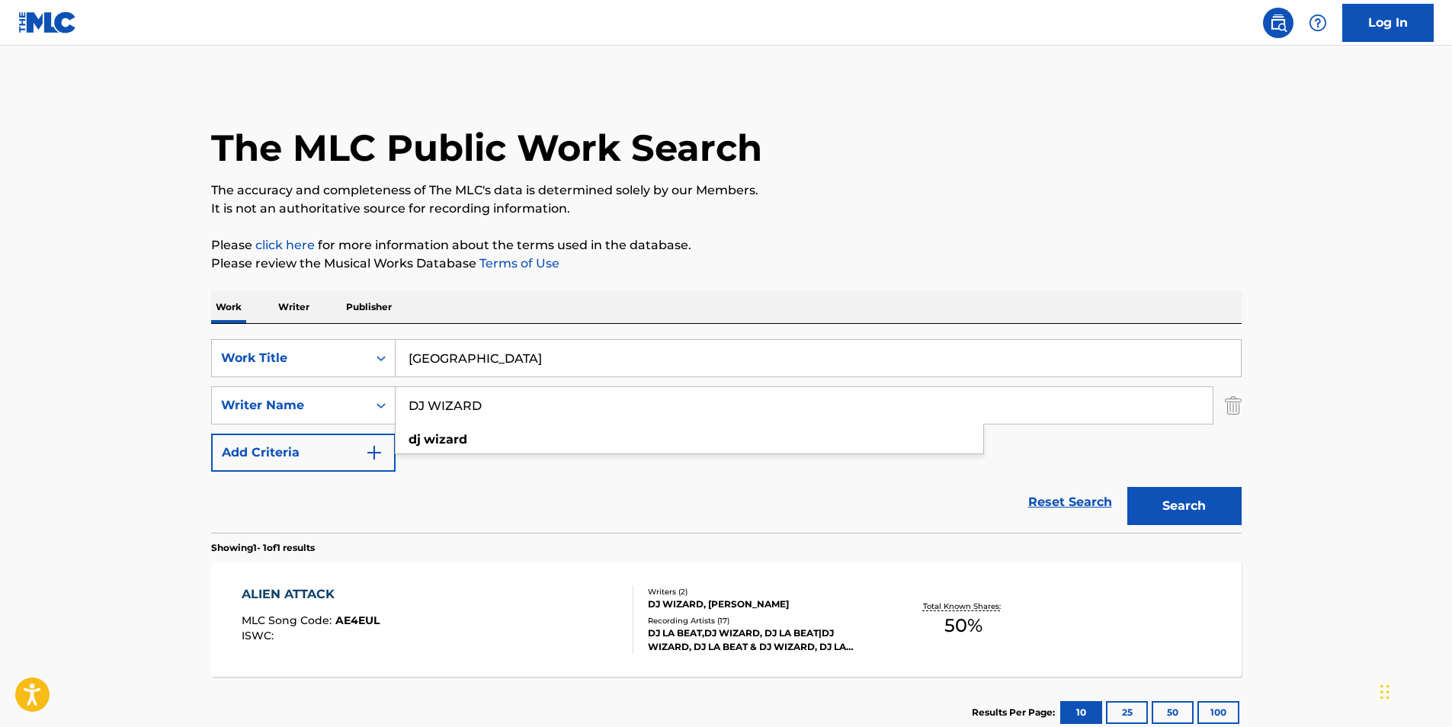
paste input "[PERSON_NAME]"
drag, startPoint x: 768, startPoint y: 213, endPoint x: 778, endPoint y: 213, distance: 9.1
click at [775, 213] on p "It is not an authoritative source for recording information." at bounding box center [726, 209] width 1031 height 18
click at [1174, 507] on button "Search" at bounding box center [1185, 506] width 114 height 38
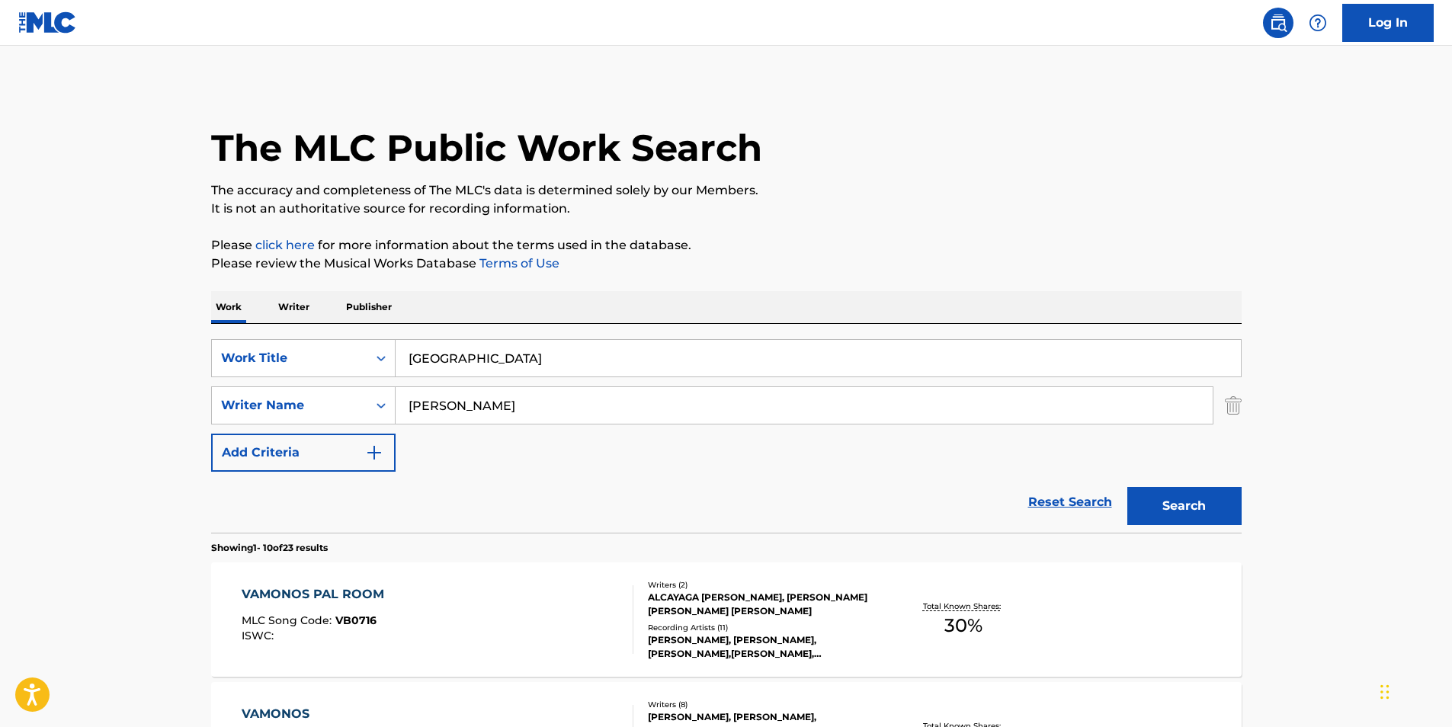
click at [550, 522] on div "Reset Search Search" at bounding box center [726, 502] width 1031 height 61
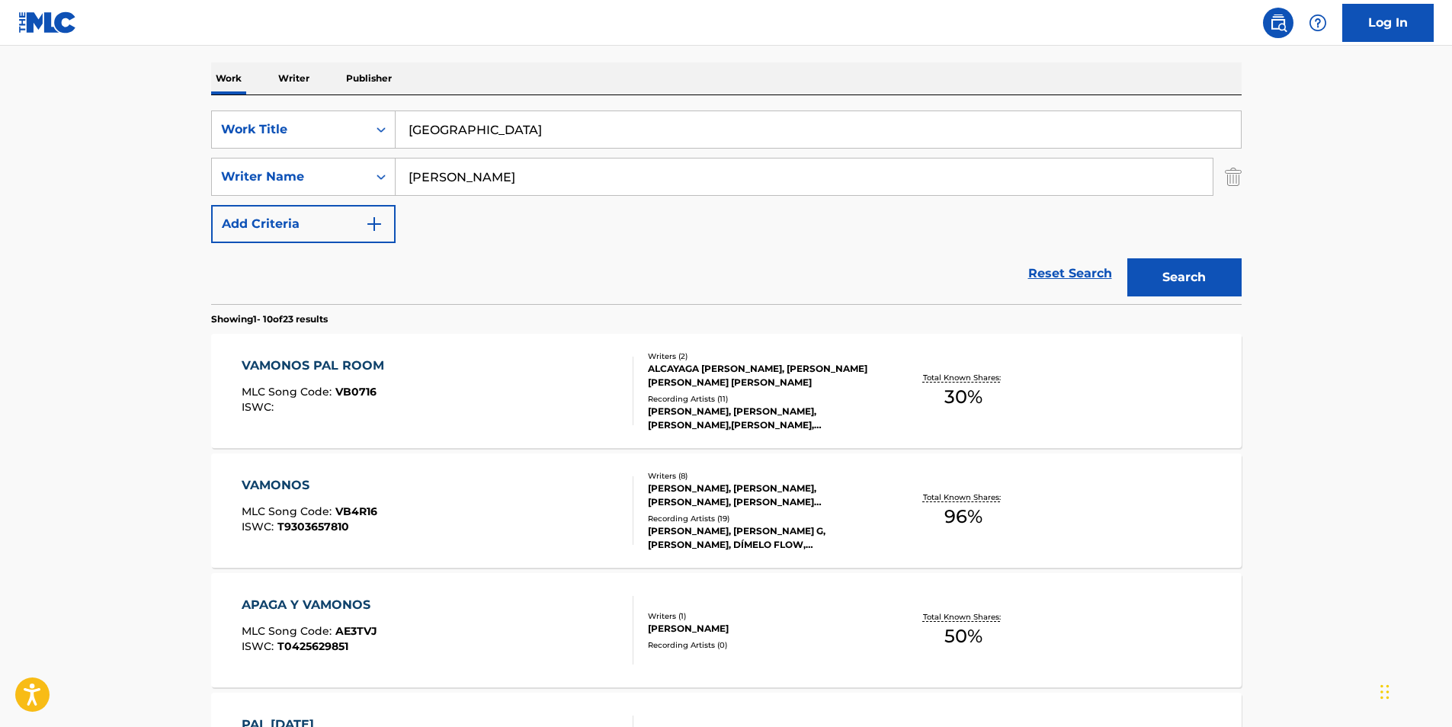
scroll to position [305, 0]
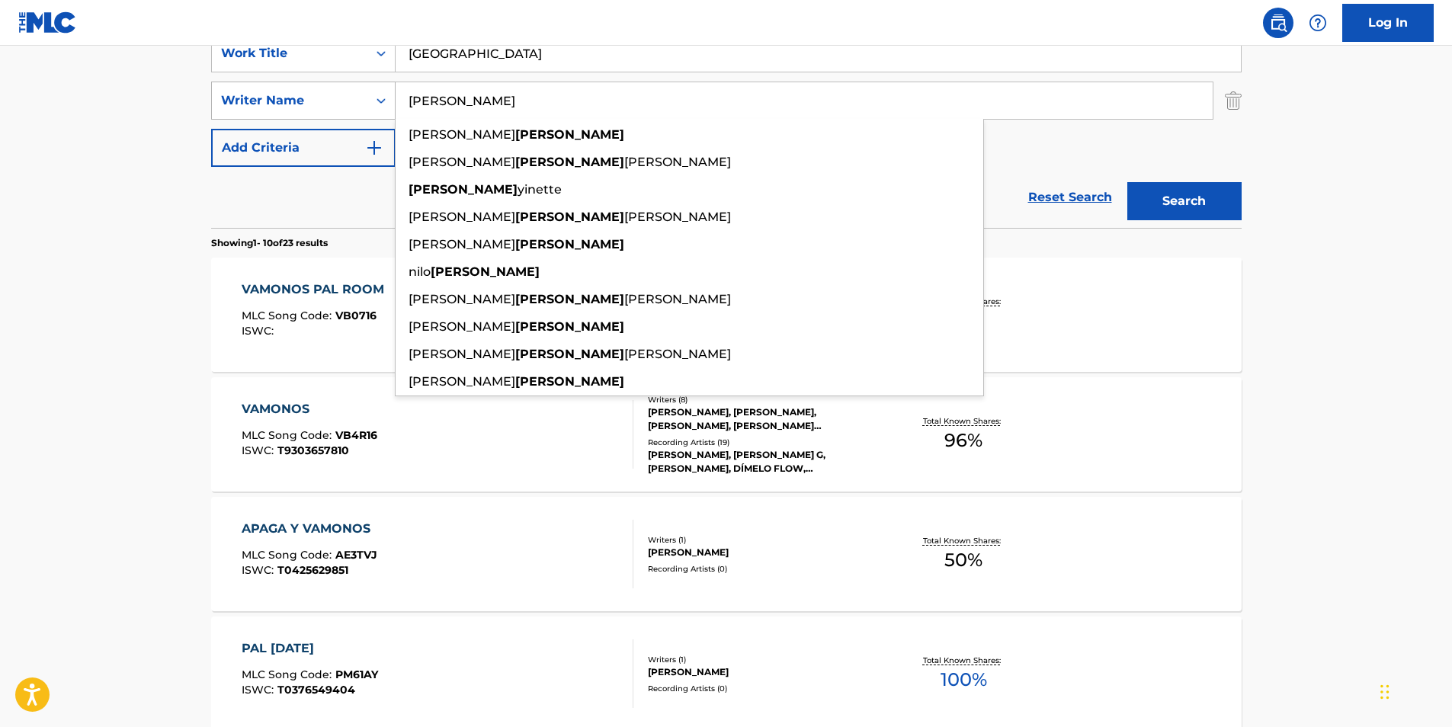
drag, startPoint x: 584, startPoint y: 100, endPoint x: 382, endPoint y: 101, distance: 202.0
click at [382, 101] on div "SearchWithCriteriaee7b5ea0-3982-4381-8afb-4f4335f99e24 Writer Name [PERSON_NAME…" at bounding box center [726, 101] width 1031 height 38
paste input "[PERSON_NAME] [PERSON_NAME] [PERSON_NAME]"
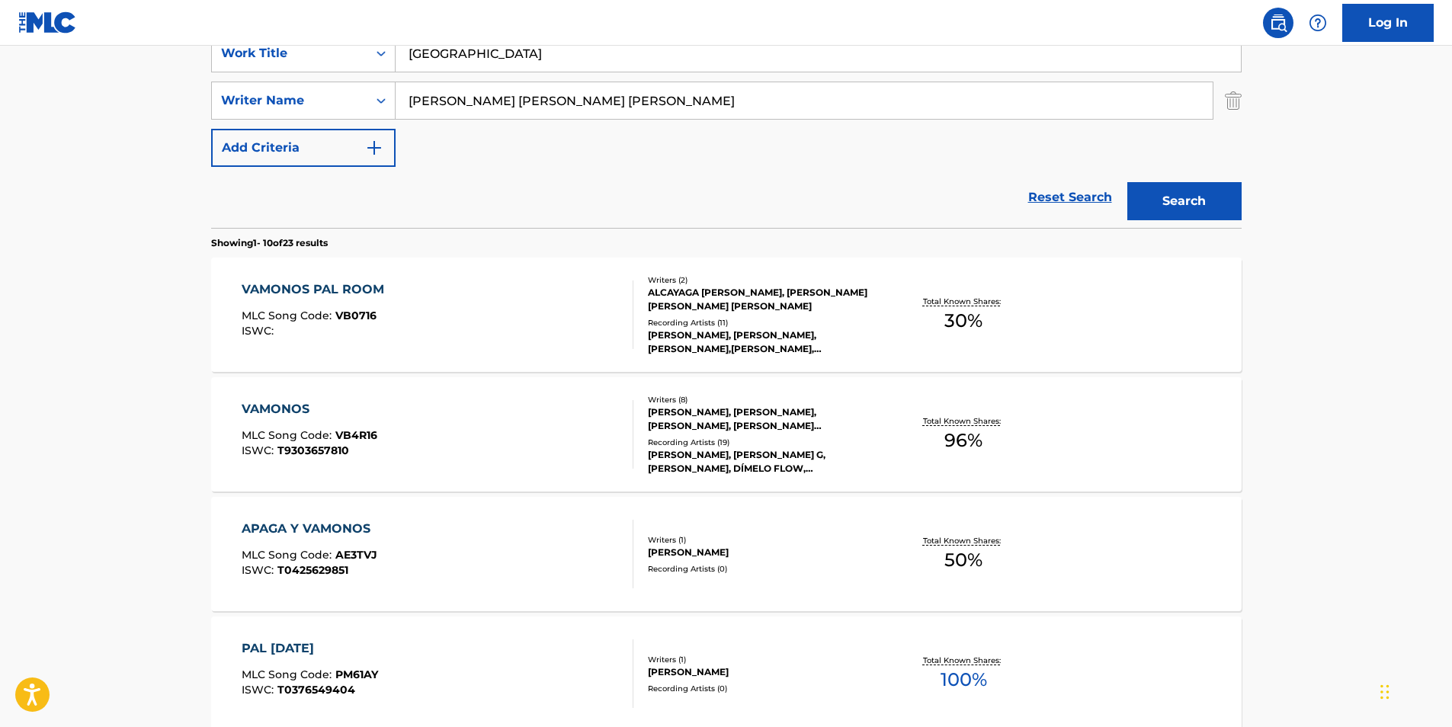
click at [1298, 232] on main "The MLC Public Work Search The accuracy and completeness of The MLC's data is d…" at bounding box center [726, 638] width 1452 height 1795
click at [1210, 199] on button "Search" at bounding box center [1185, 201] width 114 height 38
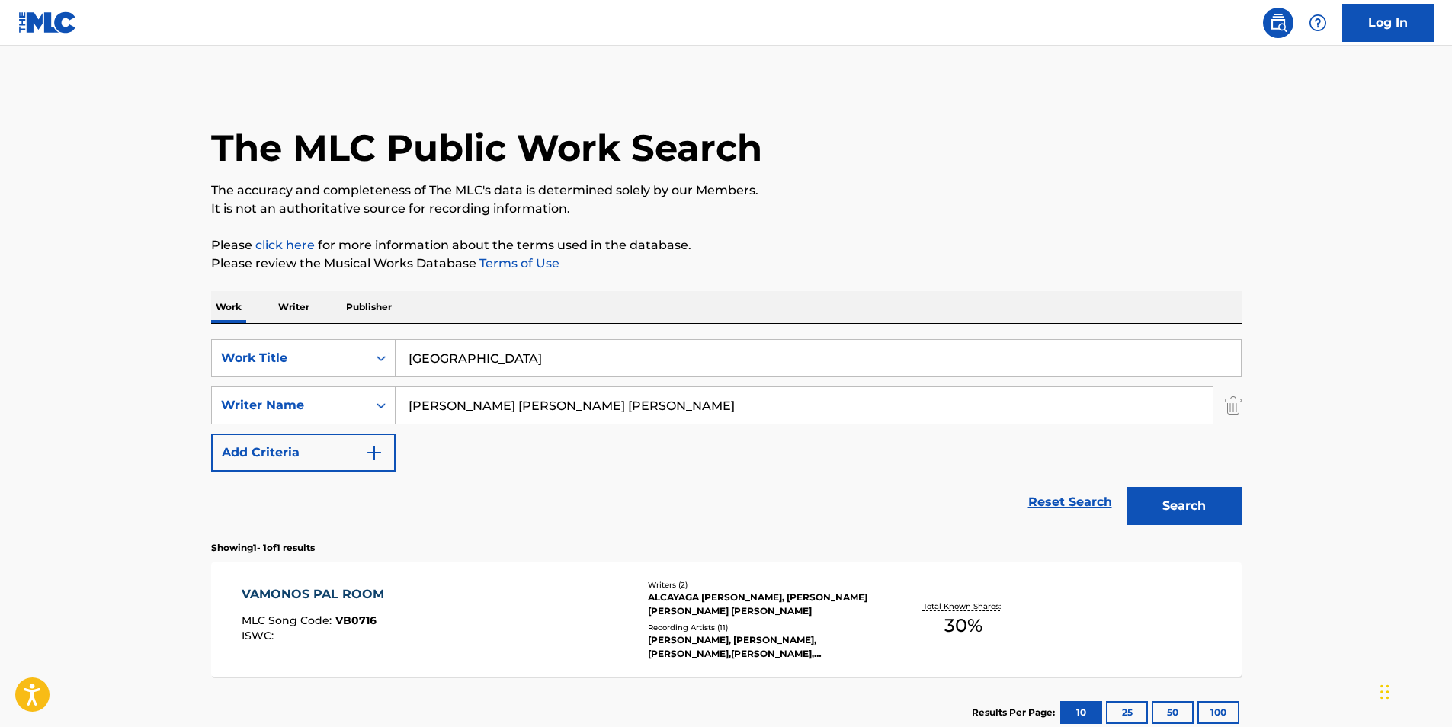
paste input "[PERSON_NAME] [PERSON_NAME]"
drag, startPoint x: 699, startPoint y: 415, endPoint x: 396, endPoint y: 422, distance: 302.7
click at [273, 462] on div "SearchWithCriteria06242adc-5234-465a-af24-da331f7d9561 Work Title Vamonos Pal R…" at bounding box center [726, 405] width 1031 height 133
click at [1035, 238] on p "Please click here for more information about the terms used in the database." at bounding box center [726, 245] width 1031 height 18
click at [1163, 516] on button "Search" at bounding box center [1185, 506] width 114 height 38
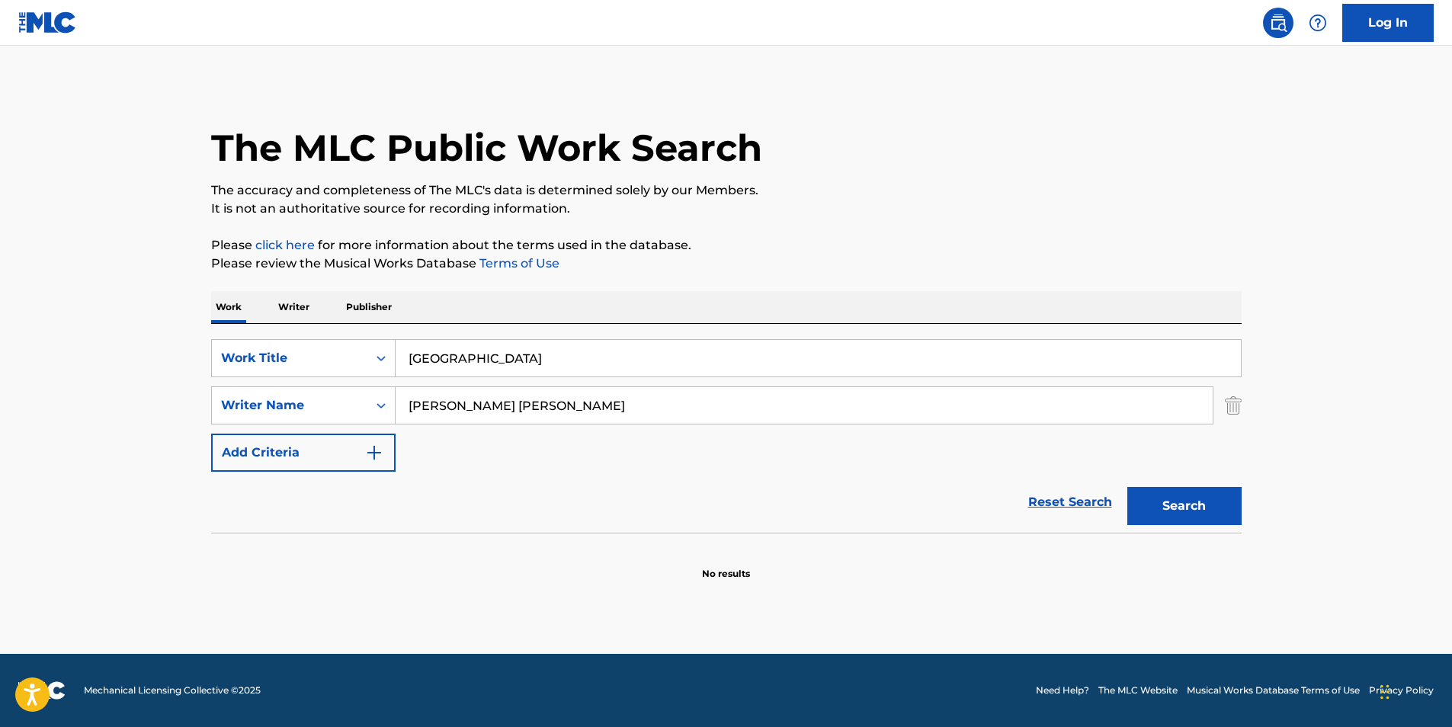
click at [521, 412] on input "[PERSON_NAME] [PERSON_NAME]" at bounding box center [804, 405] width 817 height 37
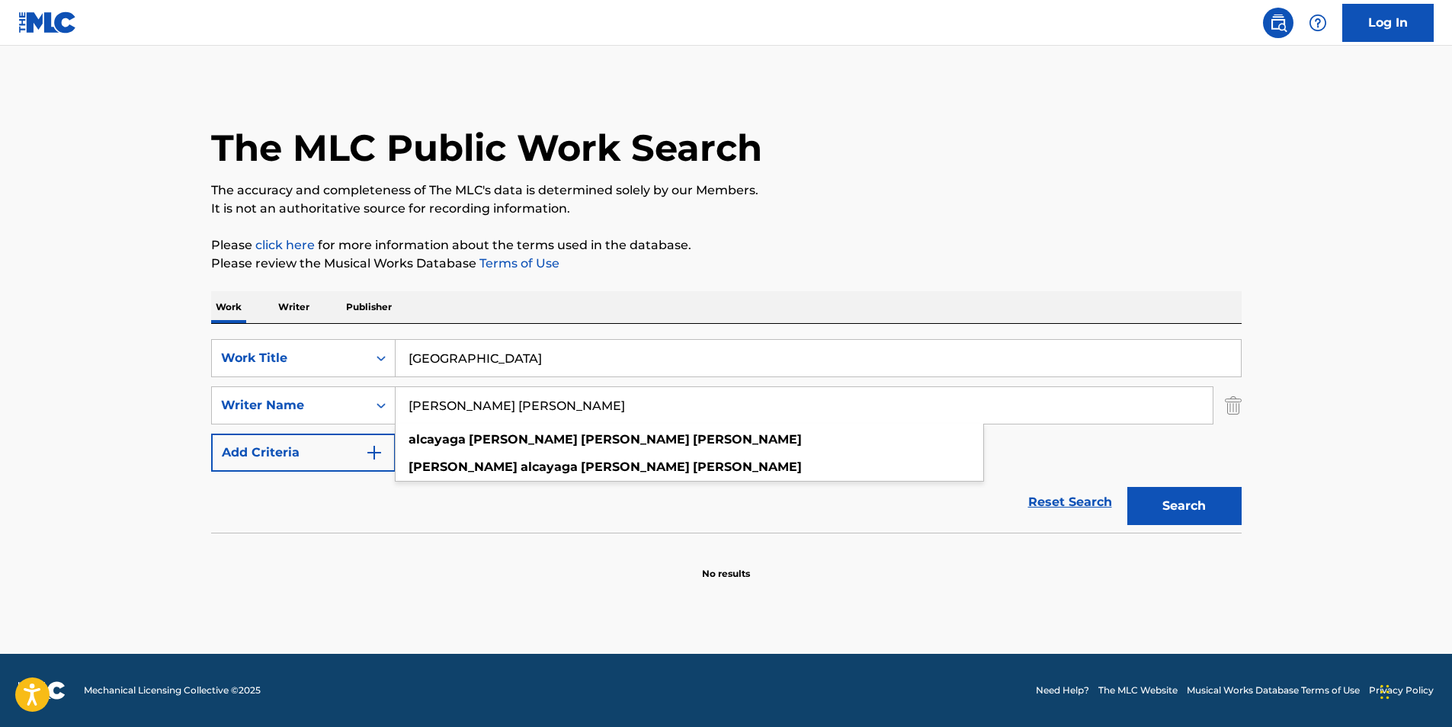
click at [1128, 487] on button "Search" at bounding box center [1185, 506] width 114 height 38
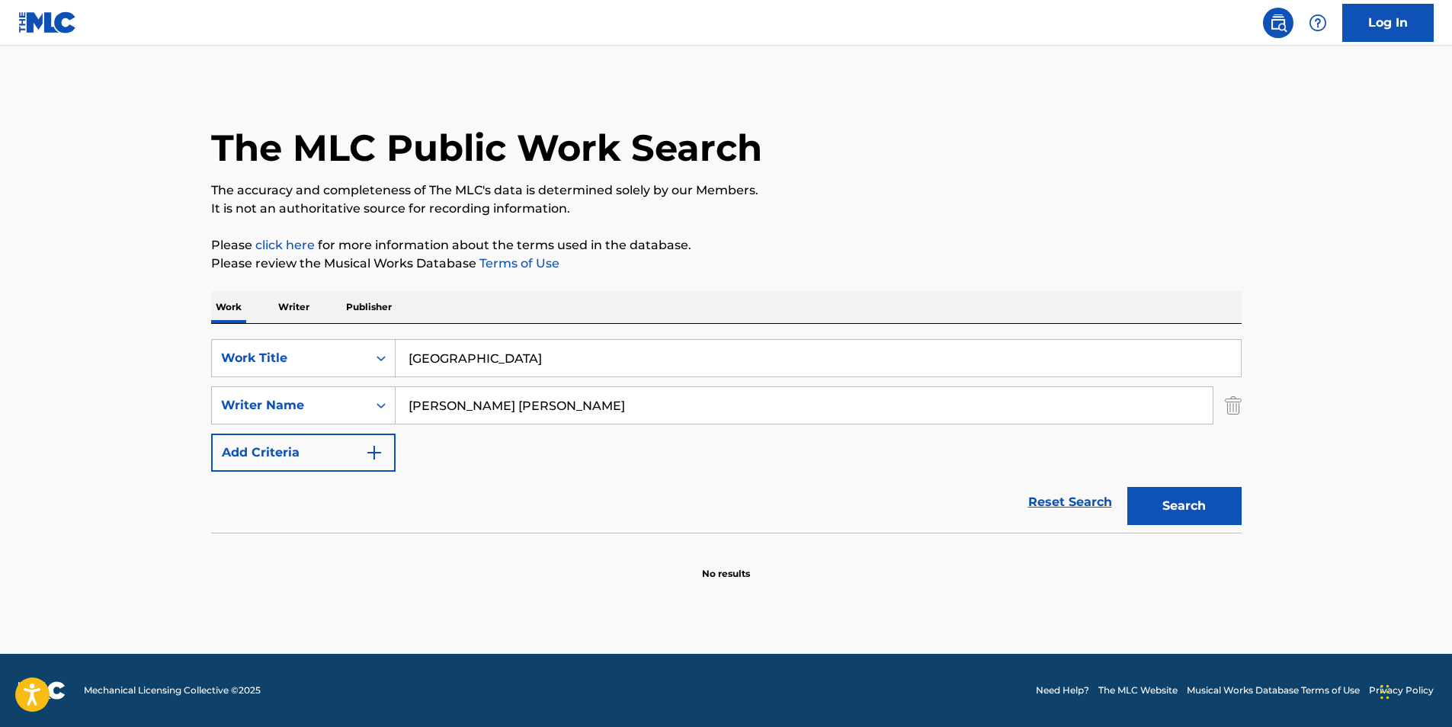
drag, startPoint x: 502, startPoint y: 399, endPoint x: 898, endPoint y: 442, distance: 398.0
click at [899, 442] on div "SearchWithCriteria06242adc-5234-465a-af24-da331f7d9561 Work Title Vamonos Pal R…" at bounding box center [726, 405] width 1031 height 133
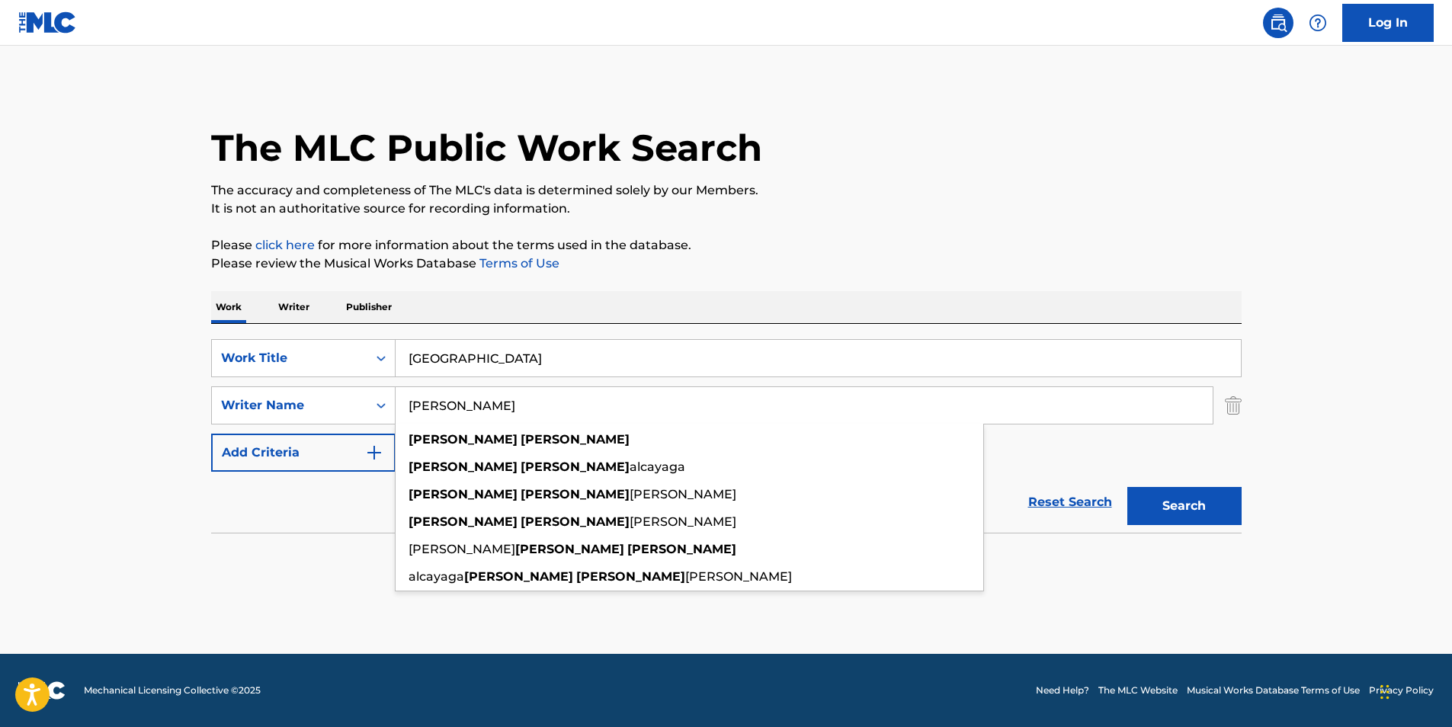
click at [1197, 102] on div "The MLC Public Work Search" at bounding box center [726, 139] width 1031 height 111
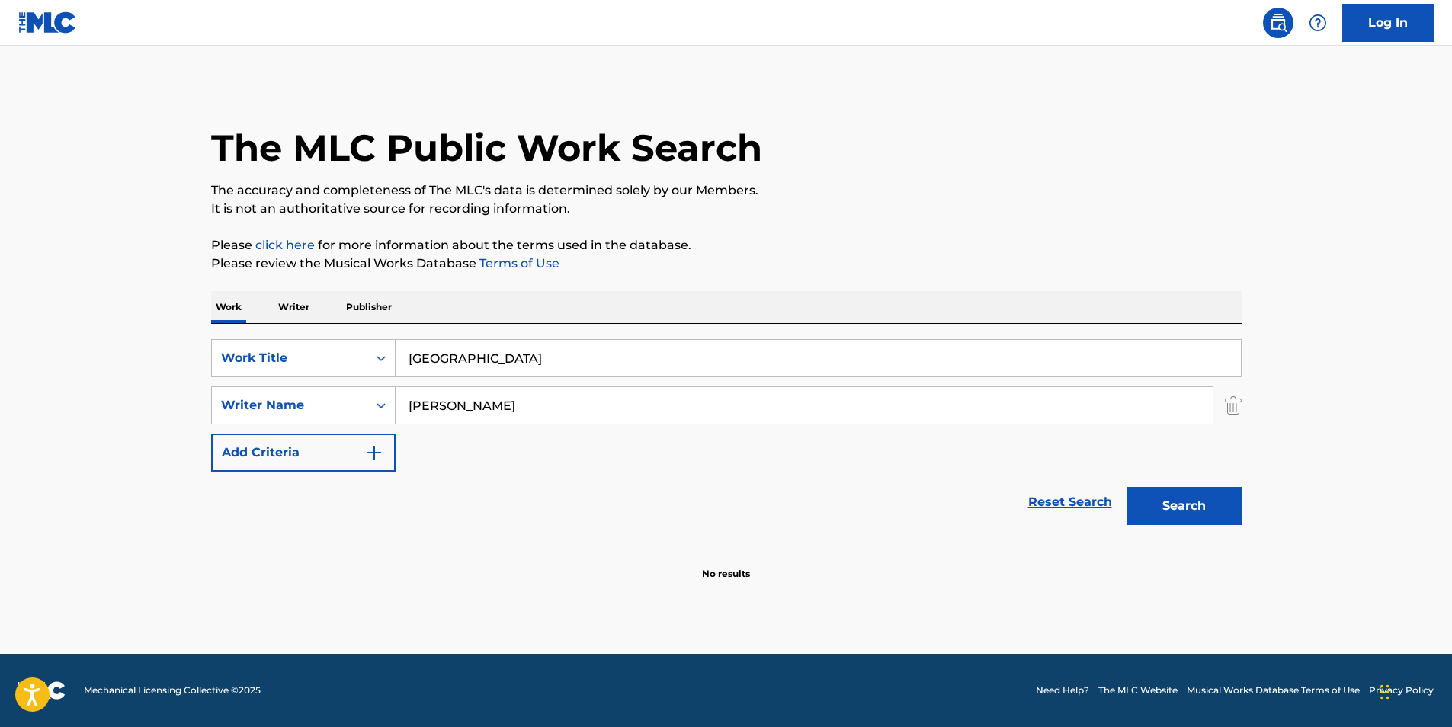
click at [1185, 496] on button "Search" at bounding box center [1185, 506] width 114 height 38
paste input "[PERSON_NAME]"
drag, startPoint x: 582, startPoint y: 410, endPoint x: -3, endPoint y: 511, distance: 593.3
click at [0, 511] on html "Accessibility Screen-Reader Guide, Feedback, and Issue Reporting | New window L…" at bounding box center [726, 363] width 1452 height 727
drag, startPoint x: 561, startPoint y: 409, endPoint x: 0, endPoint y: 435, distance: 561.7
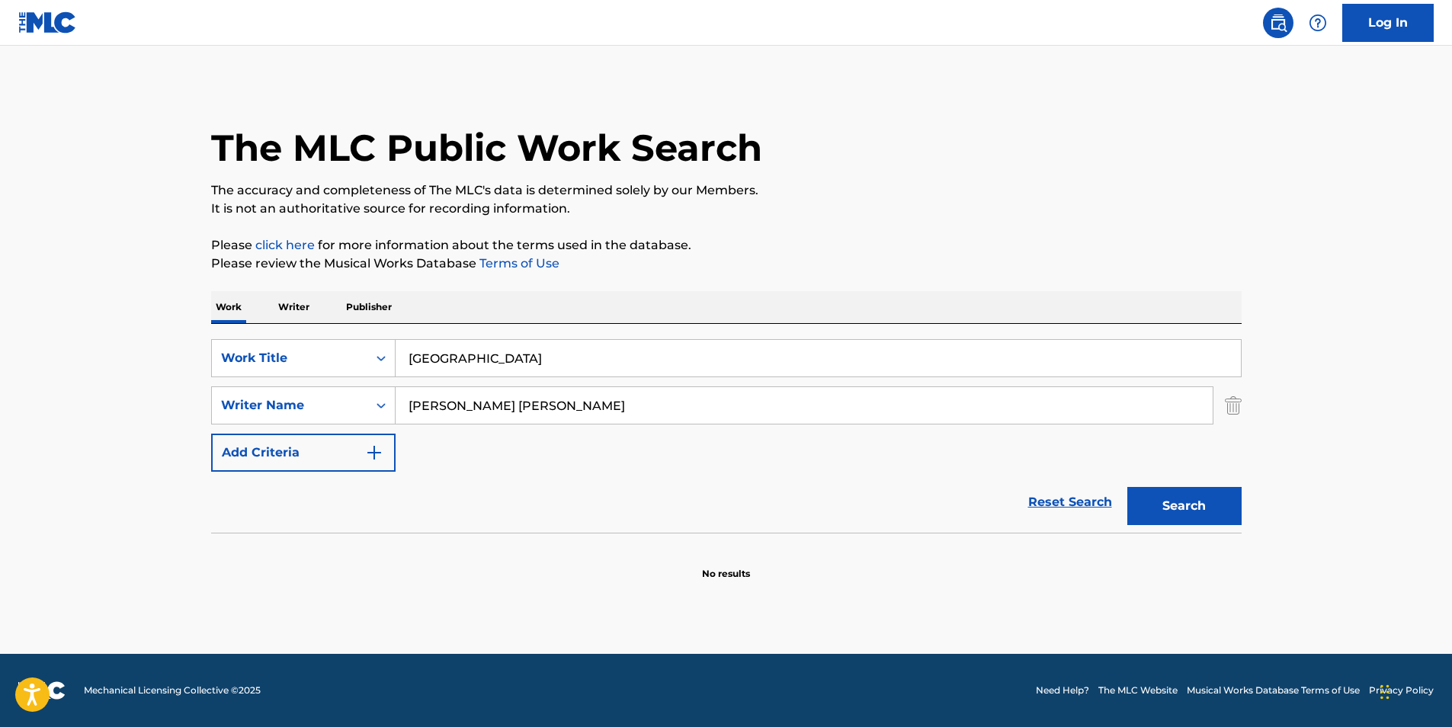
click at [0, 437] on html "Accessibility Screen-Reader Guide, Feedback, and Issue Reporting | New window L…" at bounding box center [726, 363] width 1452 height 727
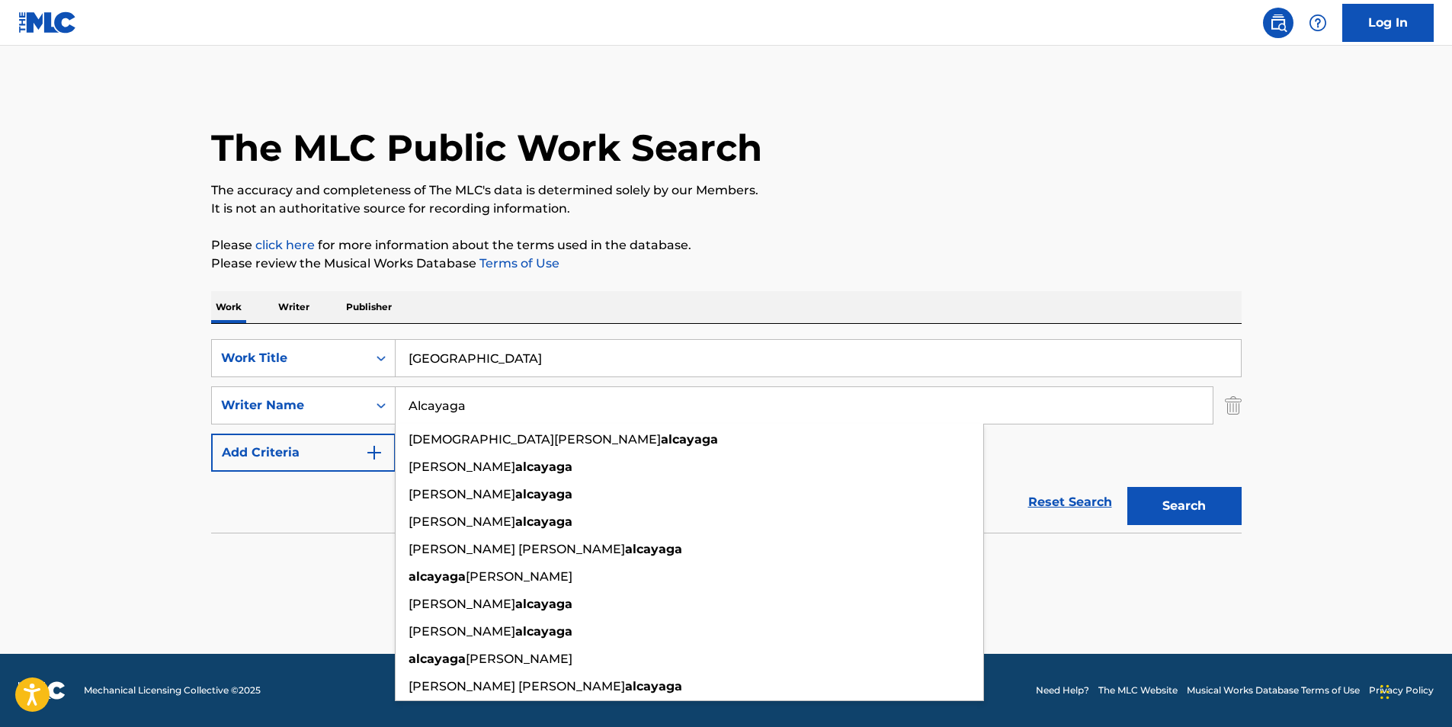
type input "Alcayaga"
click at [1099, 252] on div "The MLC Public Work Search The accuracy and completeness of The MLC's data is d…" at bounding box center [726, 332] width 1067 height 497
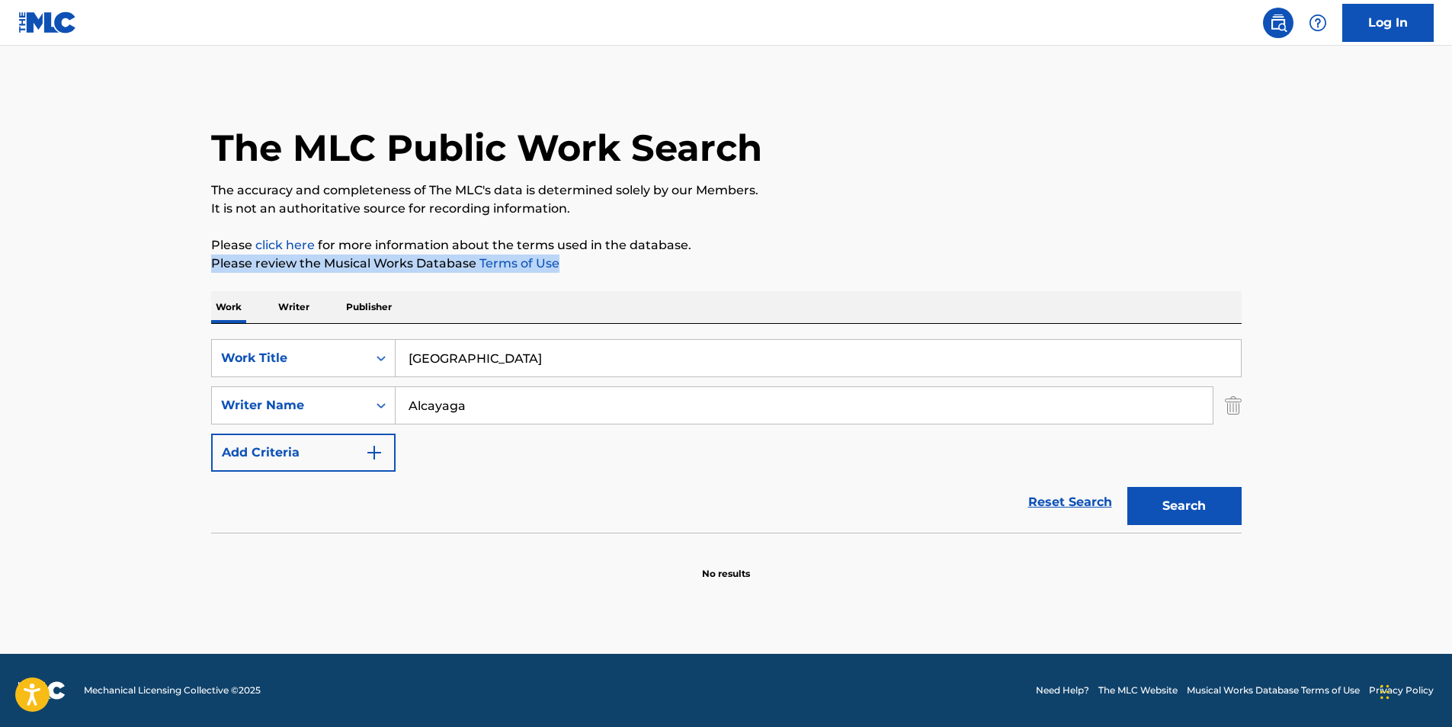
click at [1232, 507] on button "Search" at bounding box center [1185, 506] width 114 height 38
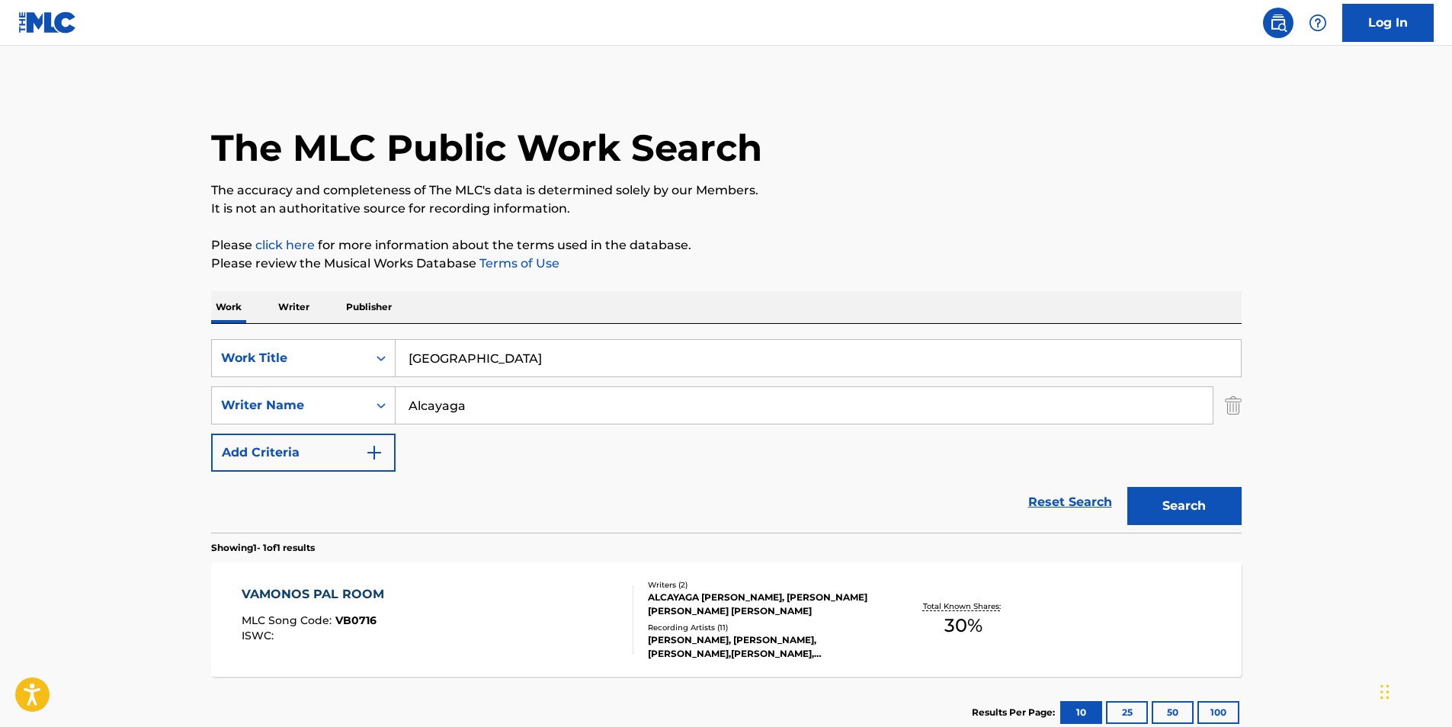
click at [550, 505] on div "Reset Search Search" at bounding box center [726, 502] width 1031 height 61
click at [498, 569] on div "VAMONOS PAL ROOM MLC Song Code : VB0716 ISWC : Writers ( 2 ) ALCAYAGA [PERSON_N…" at bounding box center [726, 620] width 1031 height 114
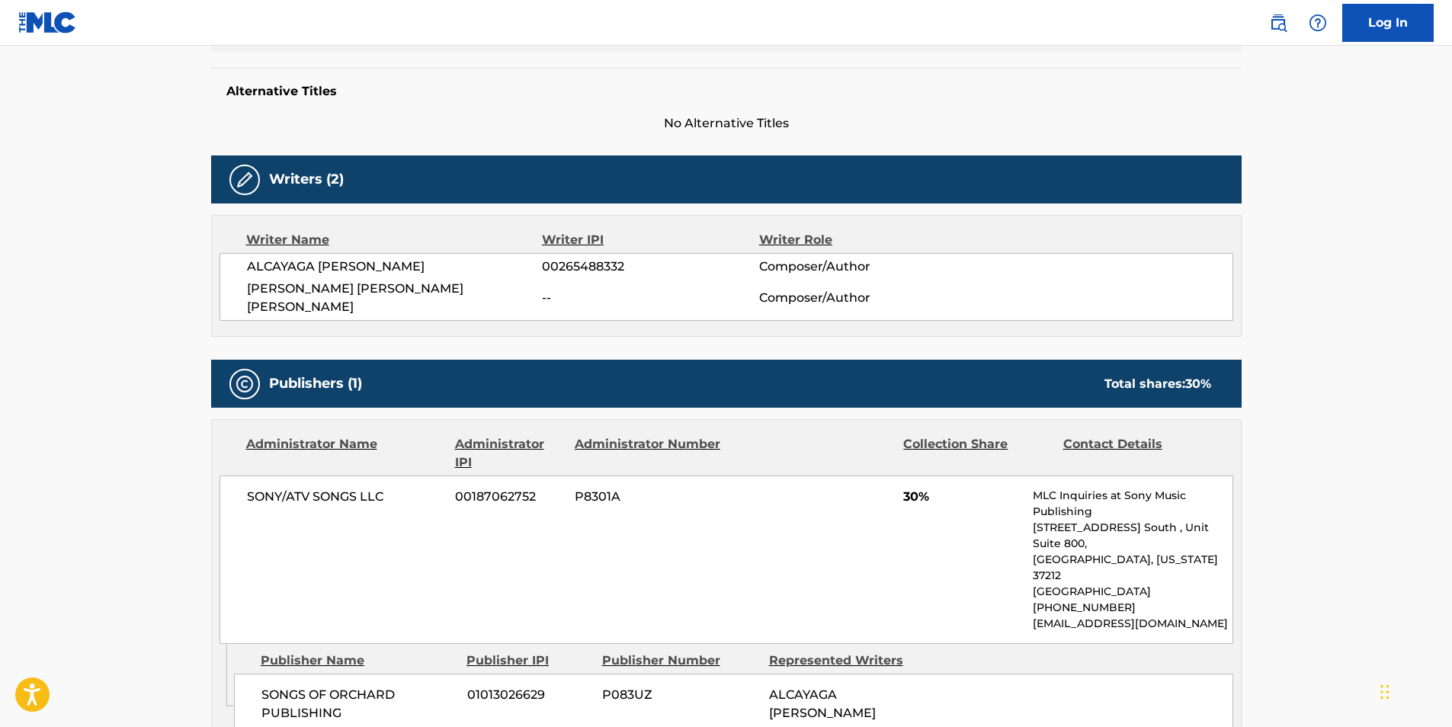
scroll to position [457, 0]
